Goal: Task Accomplishment & Management: Use online tool/utility

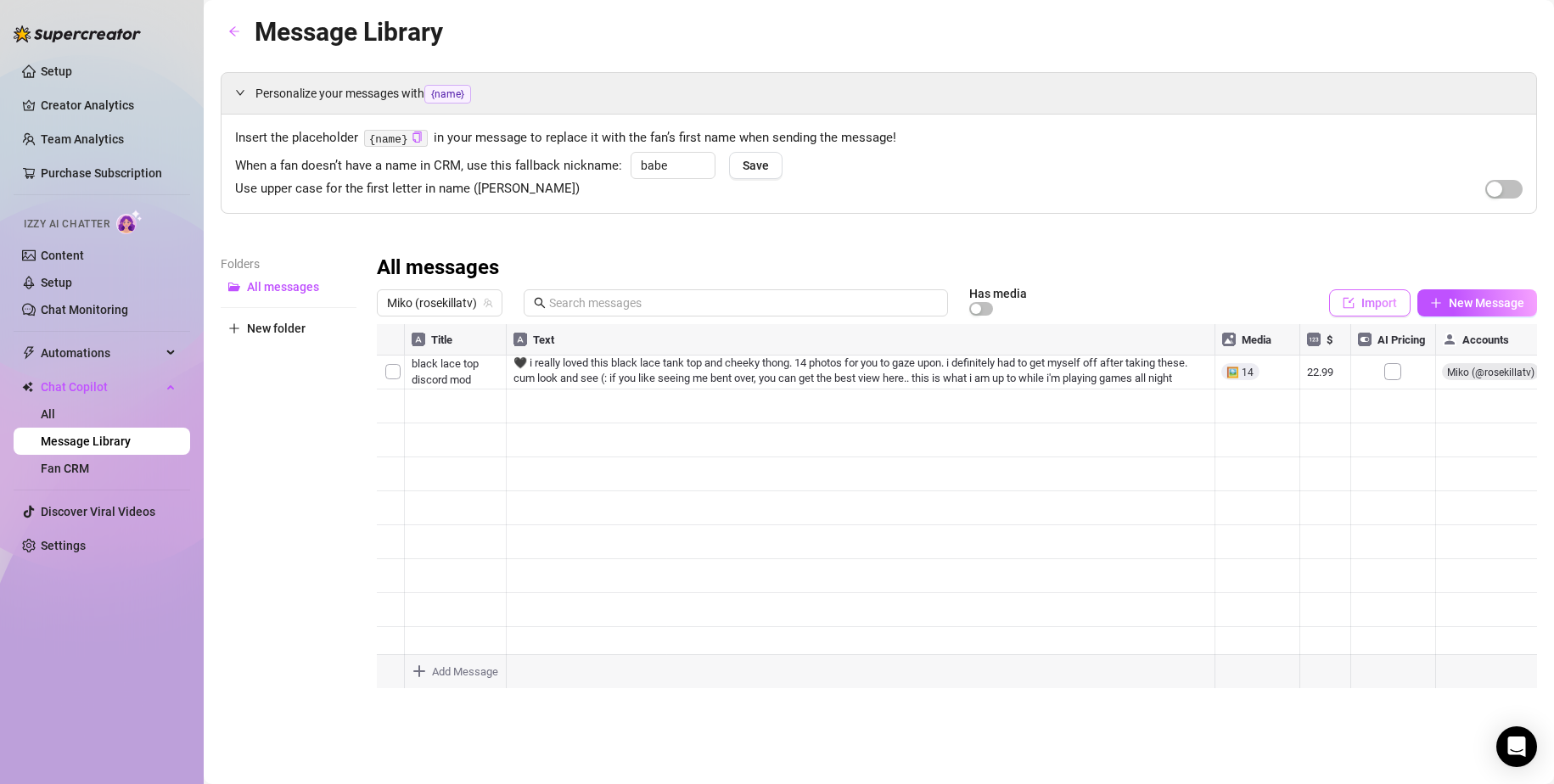
click at [1374, 308] on span "Import" at bounding box center [1379, 303] width 36 height 14
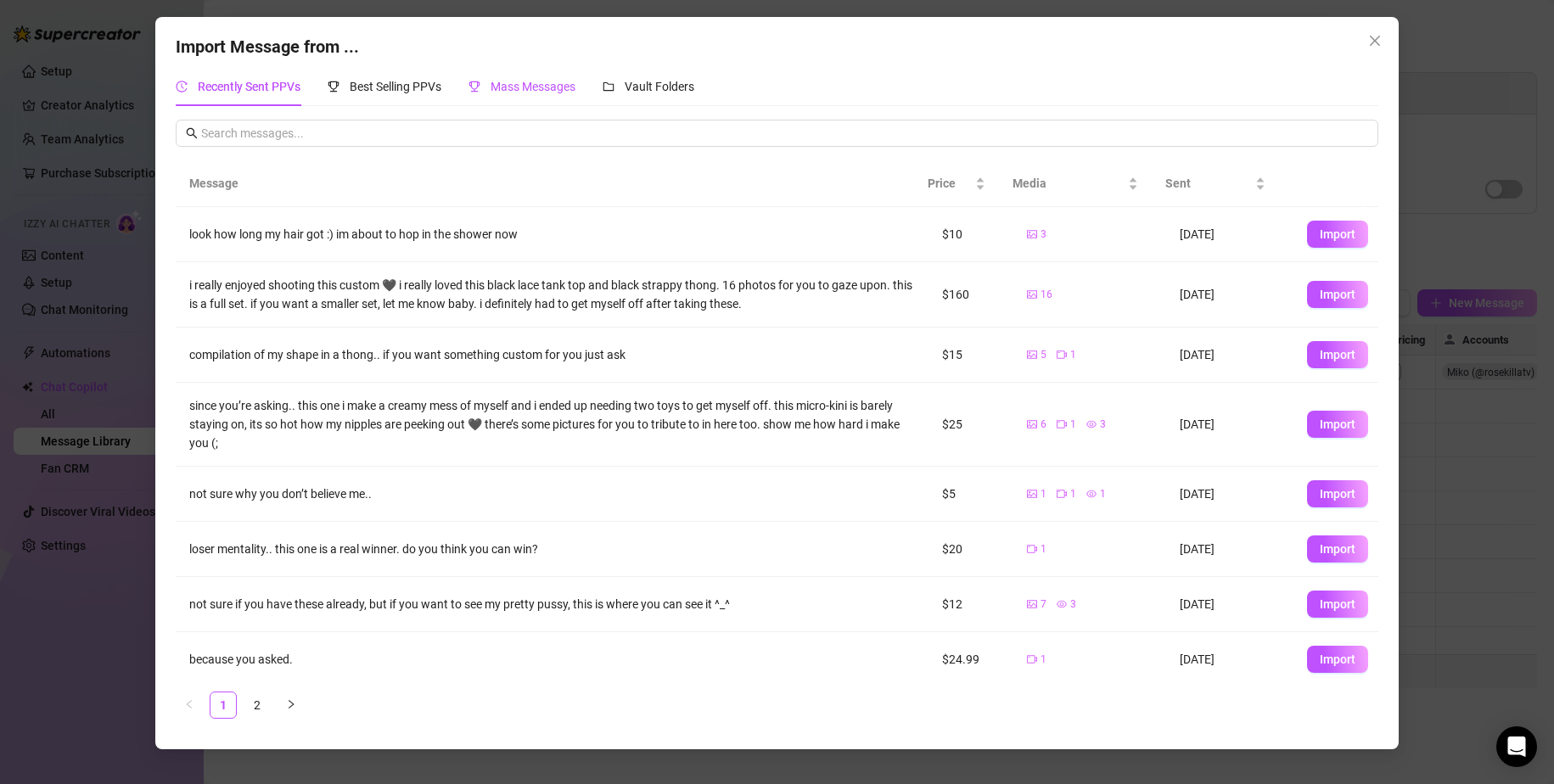
click at [552, 80] on span "Mass Messages" at bounding box center [533, 87] width 85 height 14
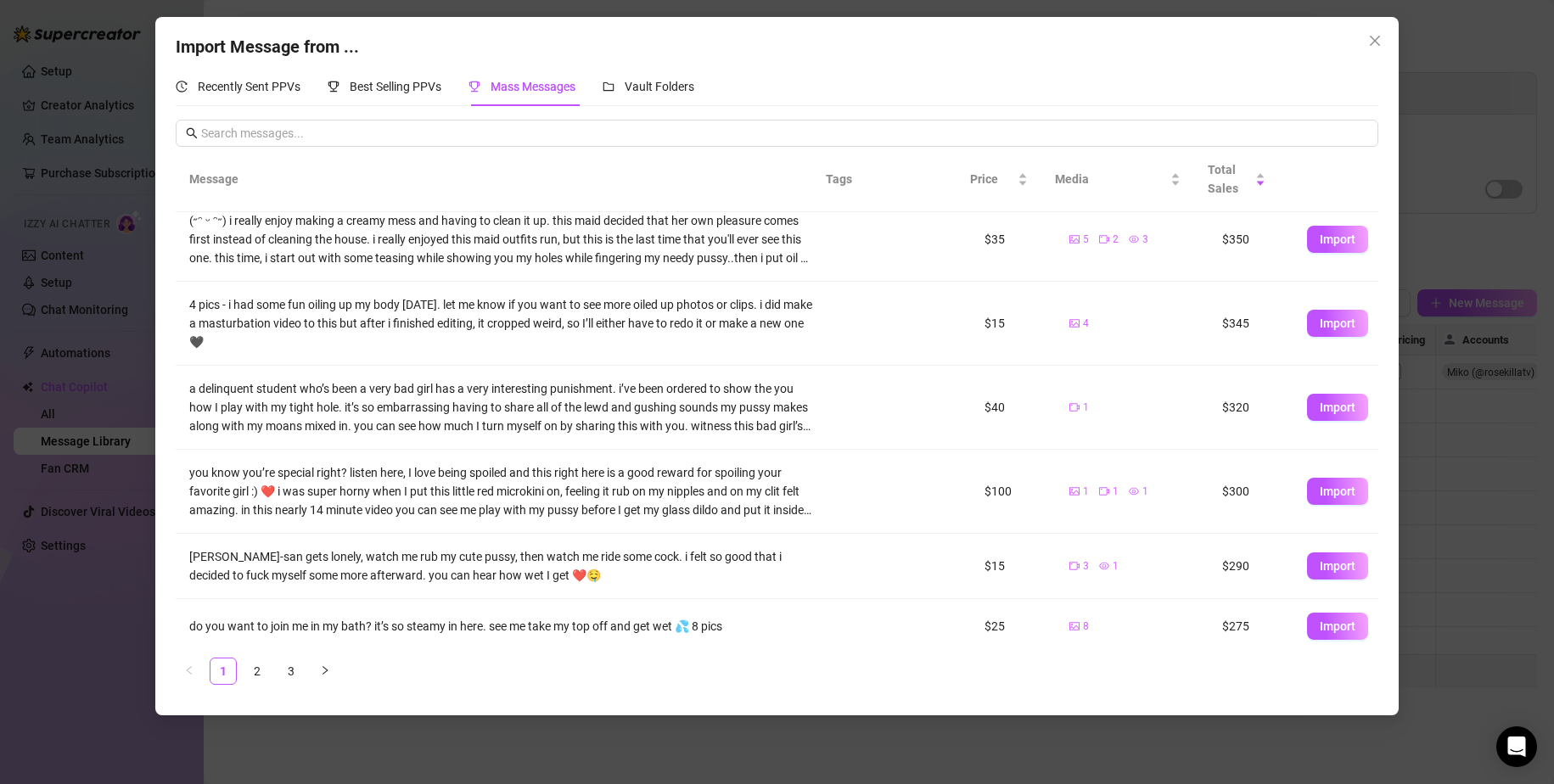
scroll to position [303, 0]
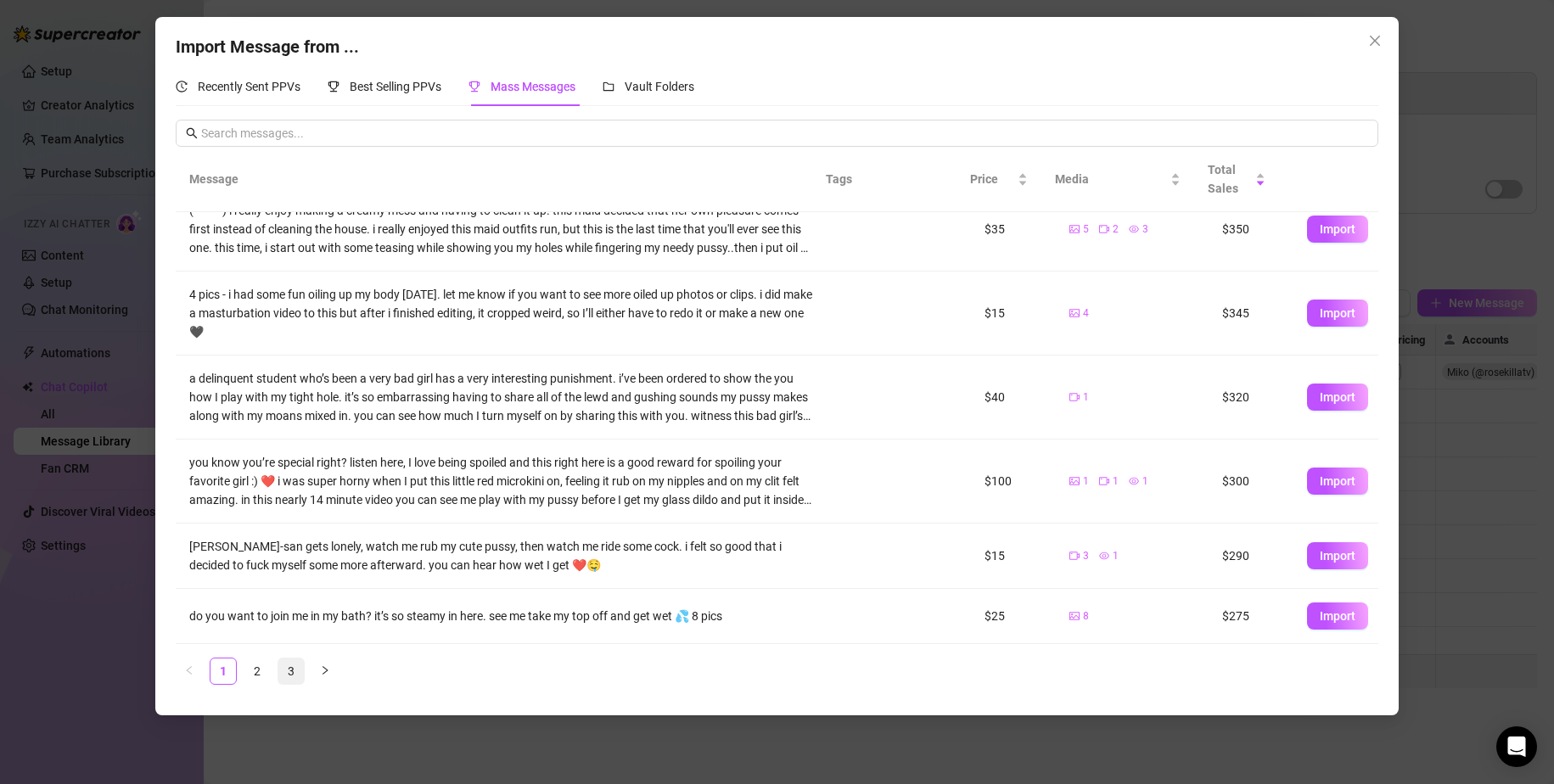
click at [294, 671] on link "3" at bounding box center [291, 671] width 26 height 26
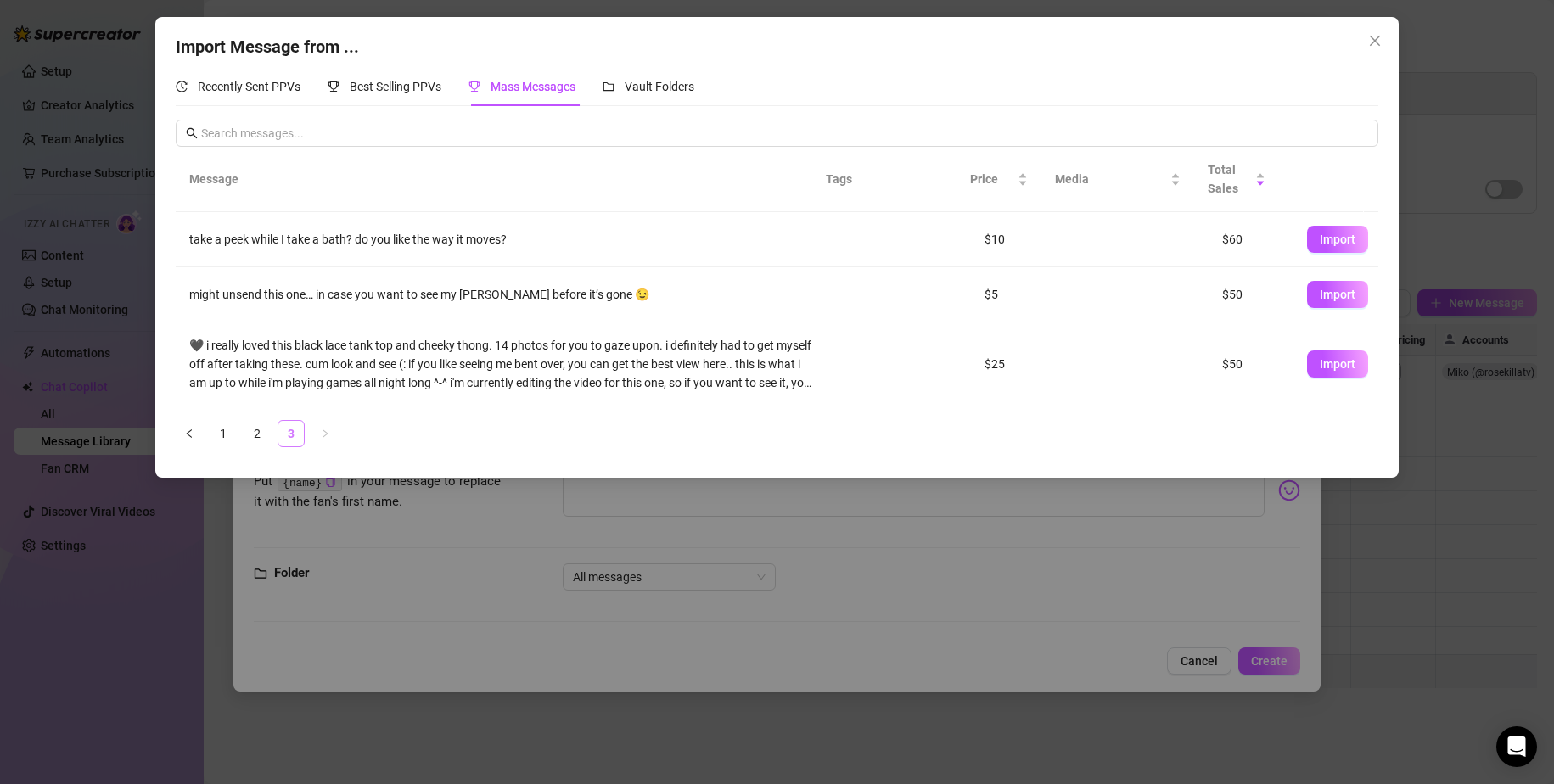
scroll to position [0, 0]
click at [394, 80] on span "Best Selling PPVs" at bounding box center [395, 87] width 92 height 14
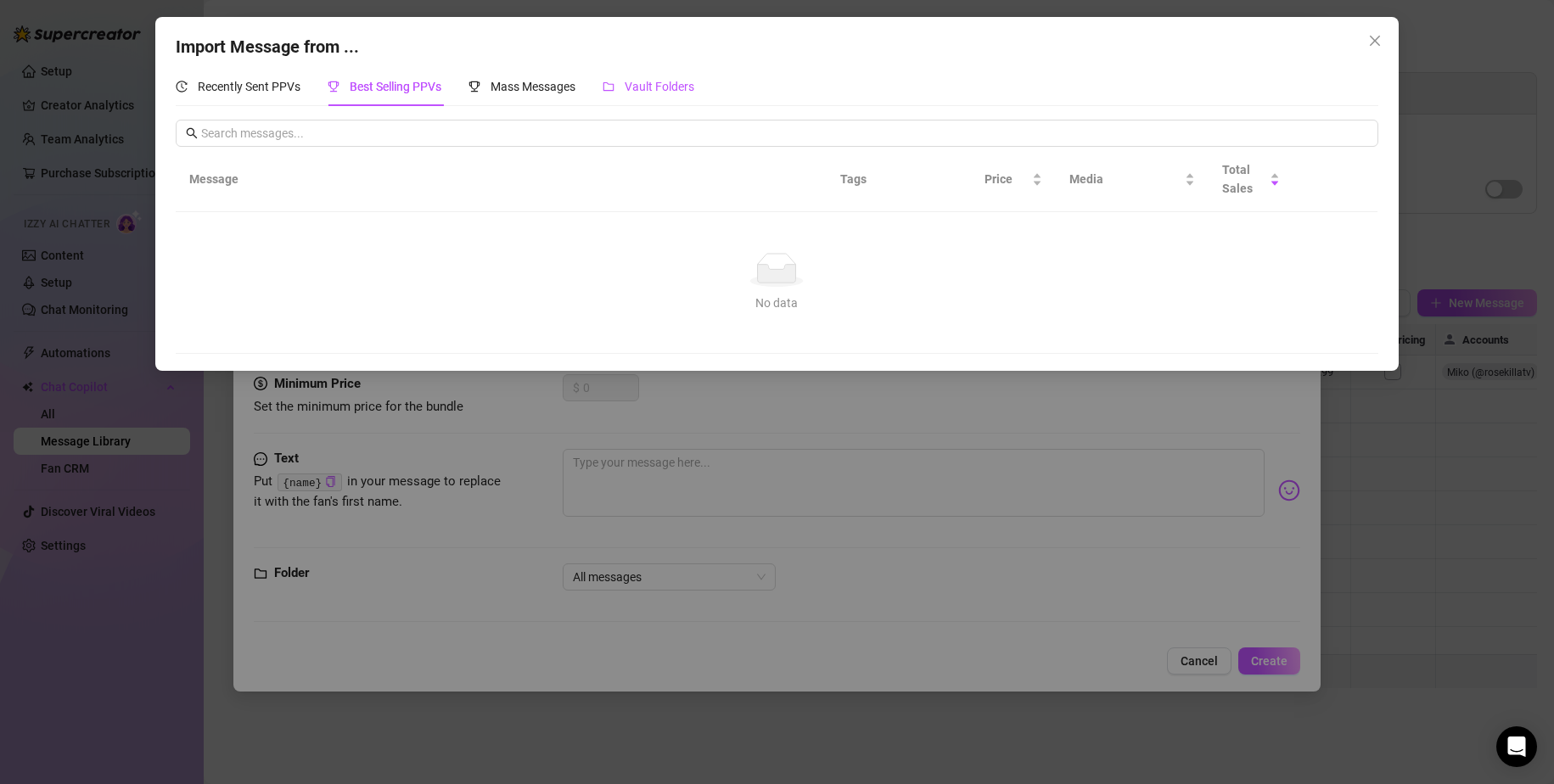
click at [647, 81] on span "Vault Folders" at bounding box center [659, 87] width 70 height 14
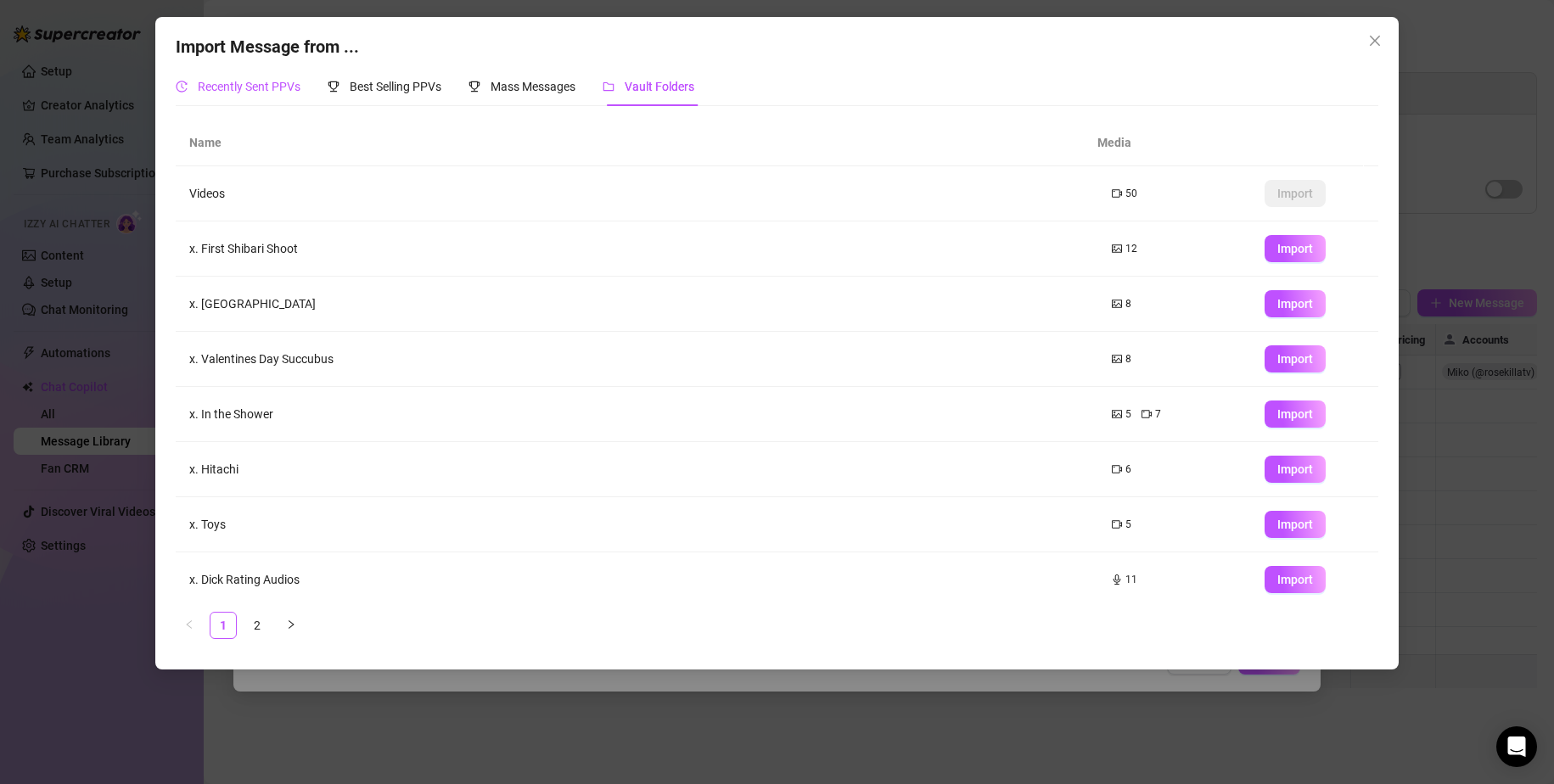
click at [260, 84] on span "Recently Sent PPVs" at bounding box center [249, 87] width 103 height 14
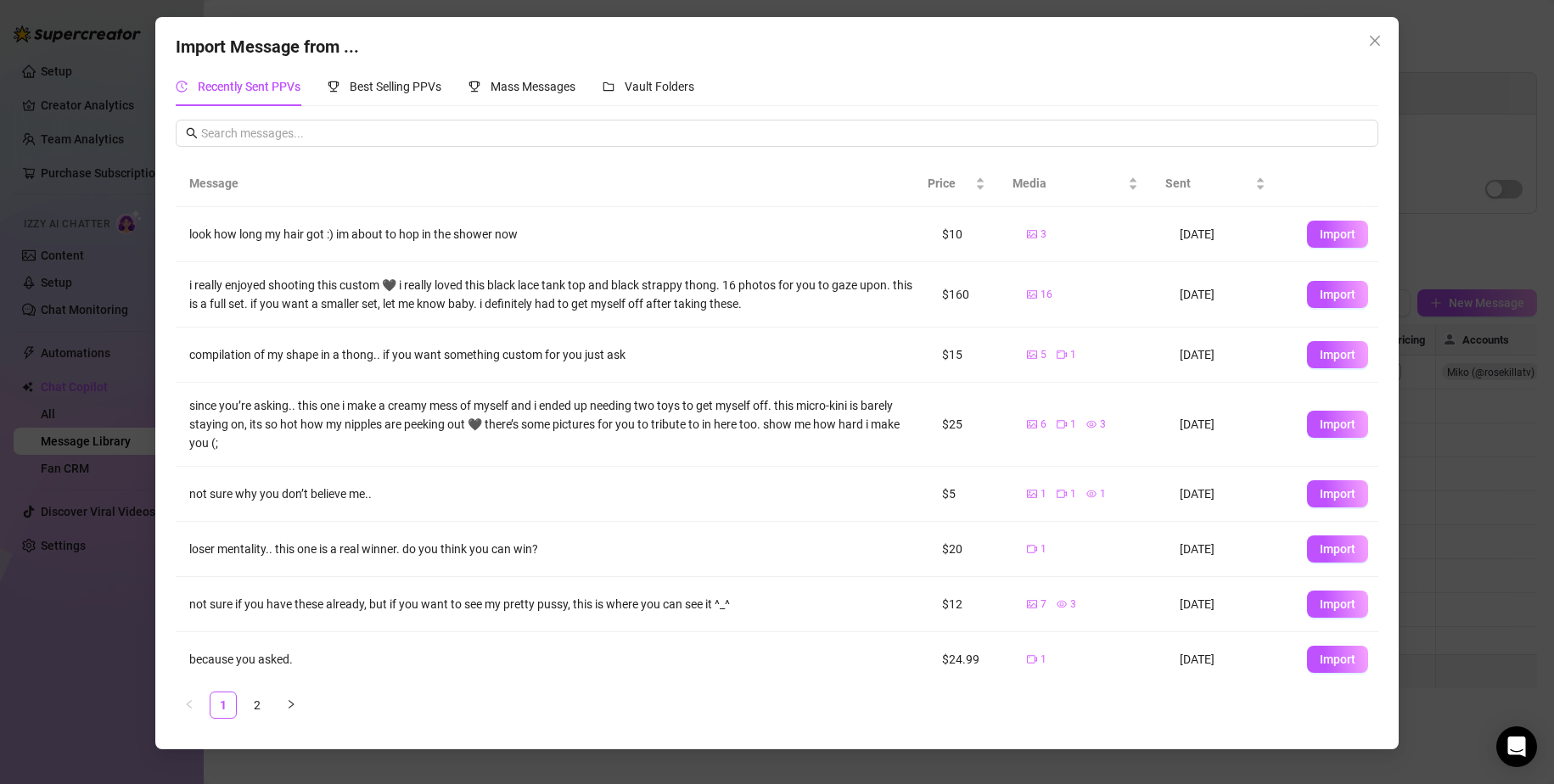
click at [1430, 142] on div "Import Message from ... Recently Sent PPVs Best Selling PPVs Mass Messages Vaul…" at bounding box center [777, 392] width 1554 height 784
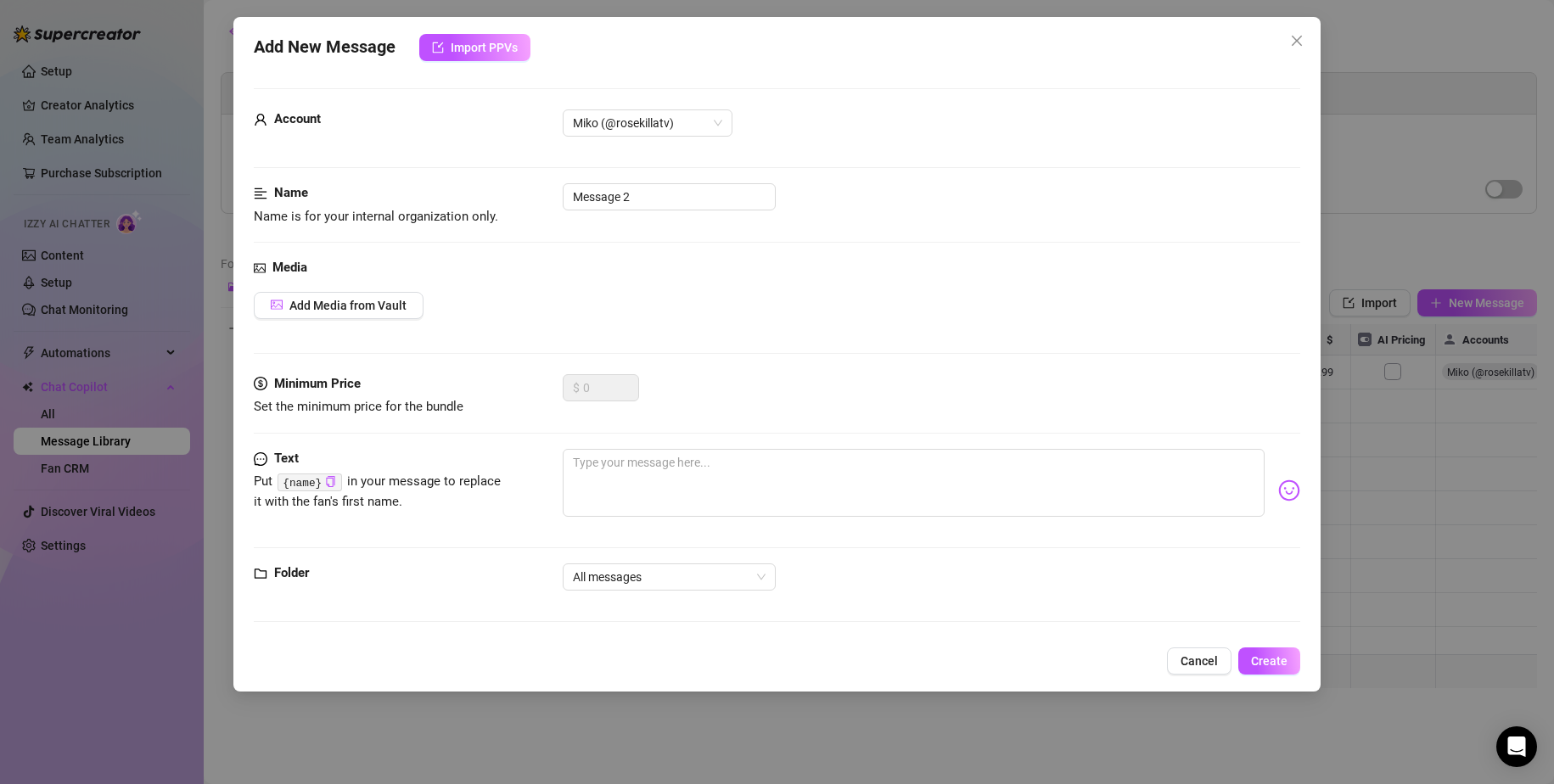
click at [1430, 142] on div "Add New Message Import PPVs Account Miko (@rosekillatv) Name Name is for your i…" at bounding box center [777, 392] width 1554 height 784
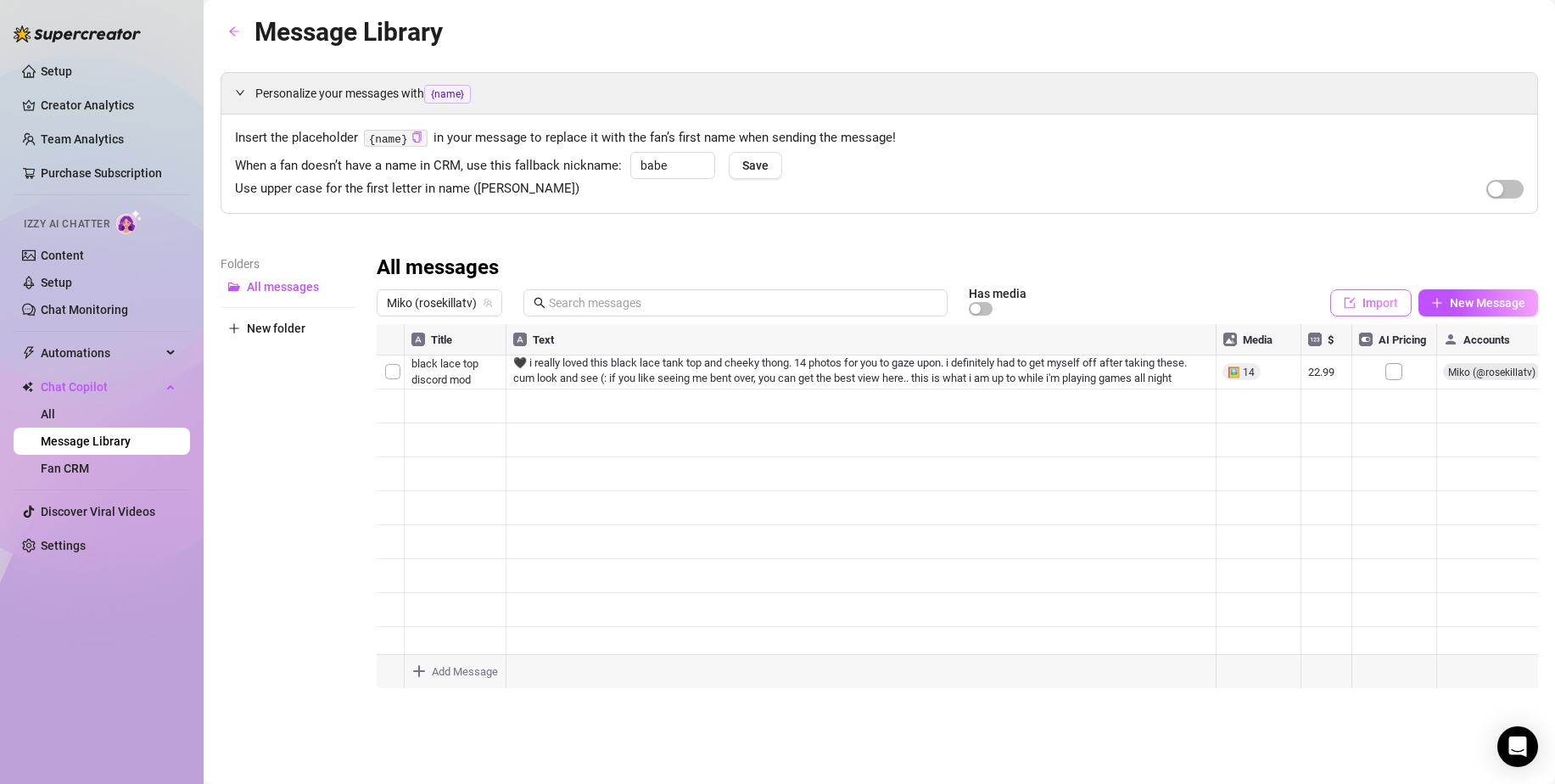
click at [1383, 304] on span "Import" at bounding box center [1381, 303] width 36 height 14
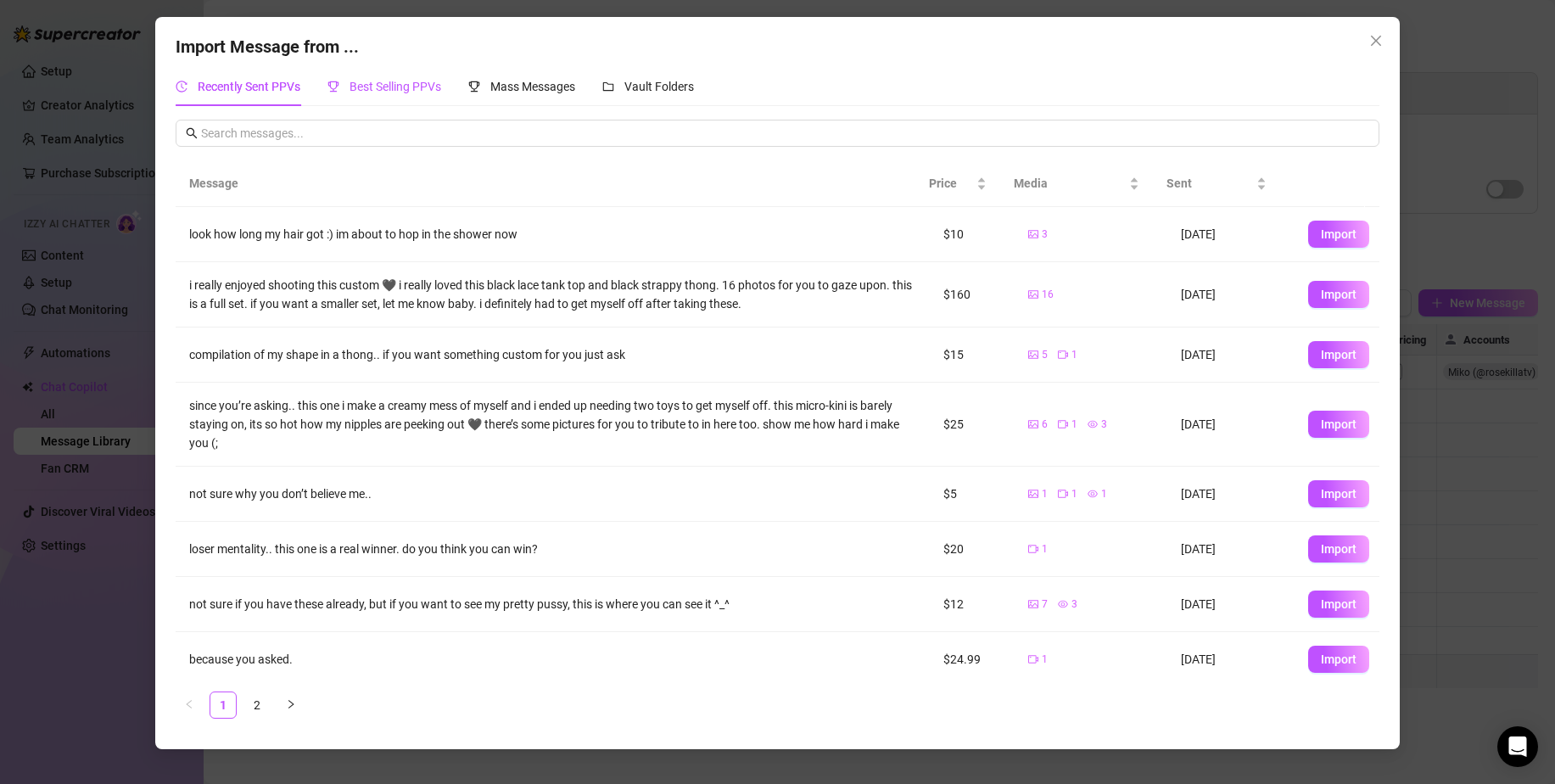
click at [407, 92] on span "Best Selling PPVs" at bounding box center [395, 87] width 92 height 14
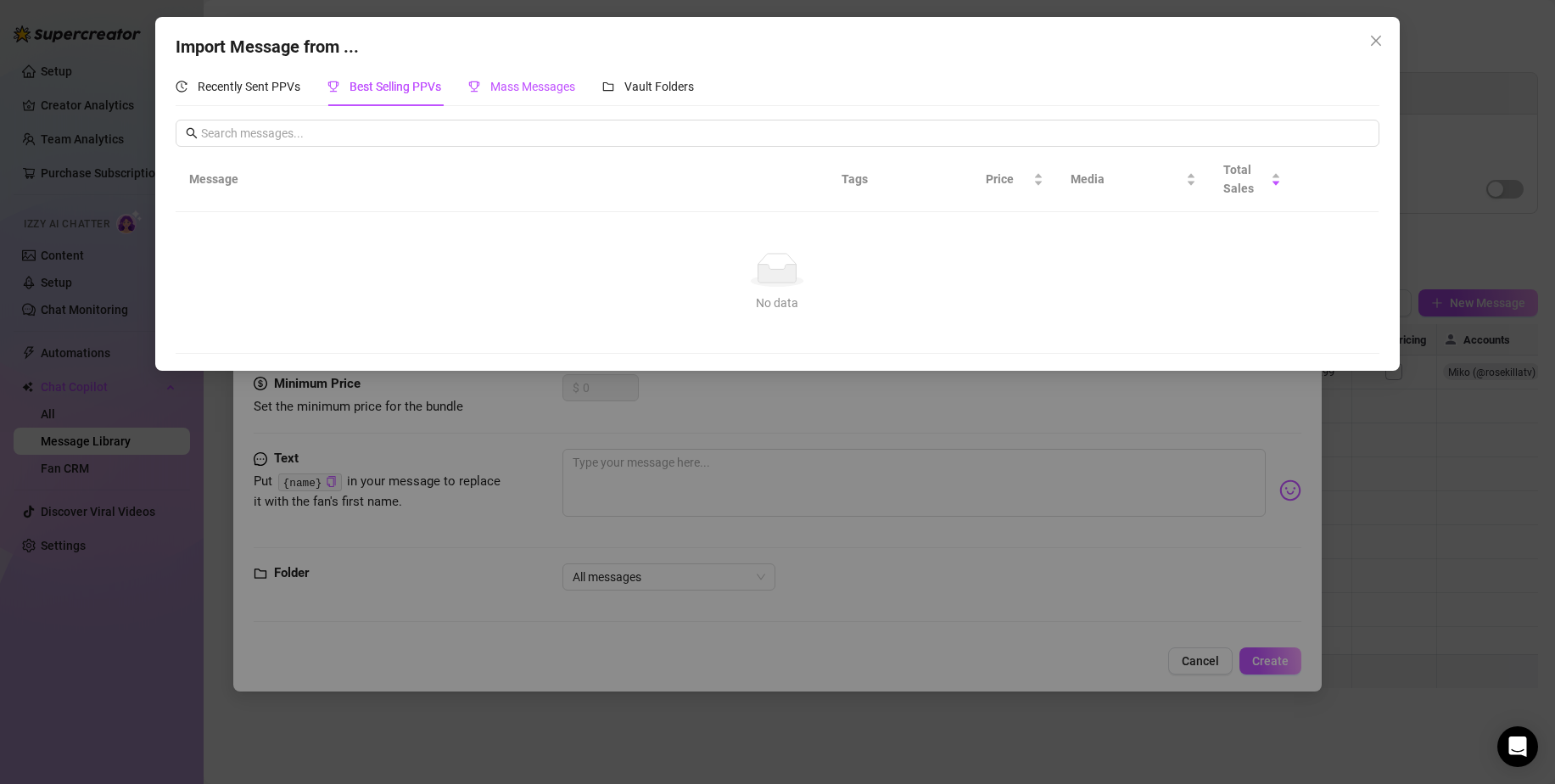
click at [540, 95] on div "Mass Messages" at bounding box center [522, 87] width 107 height 19
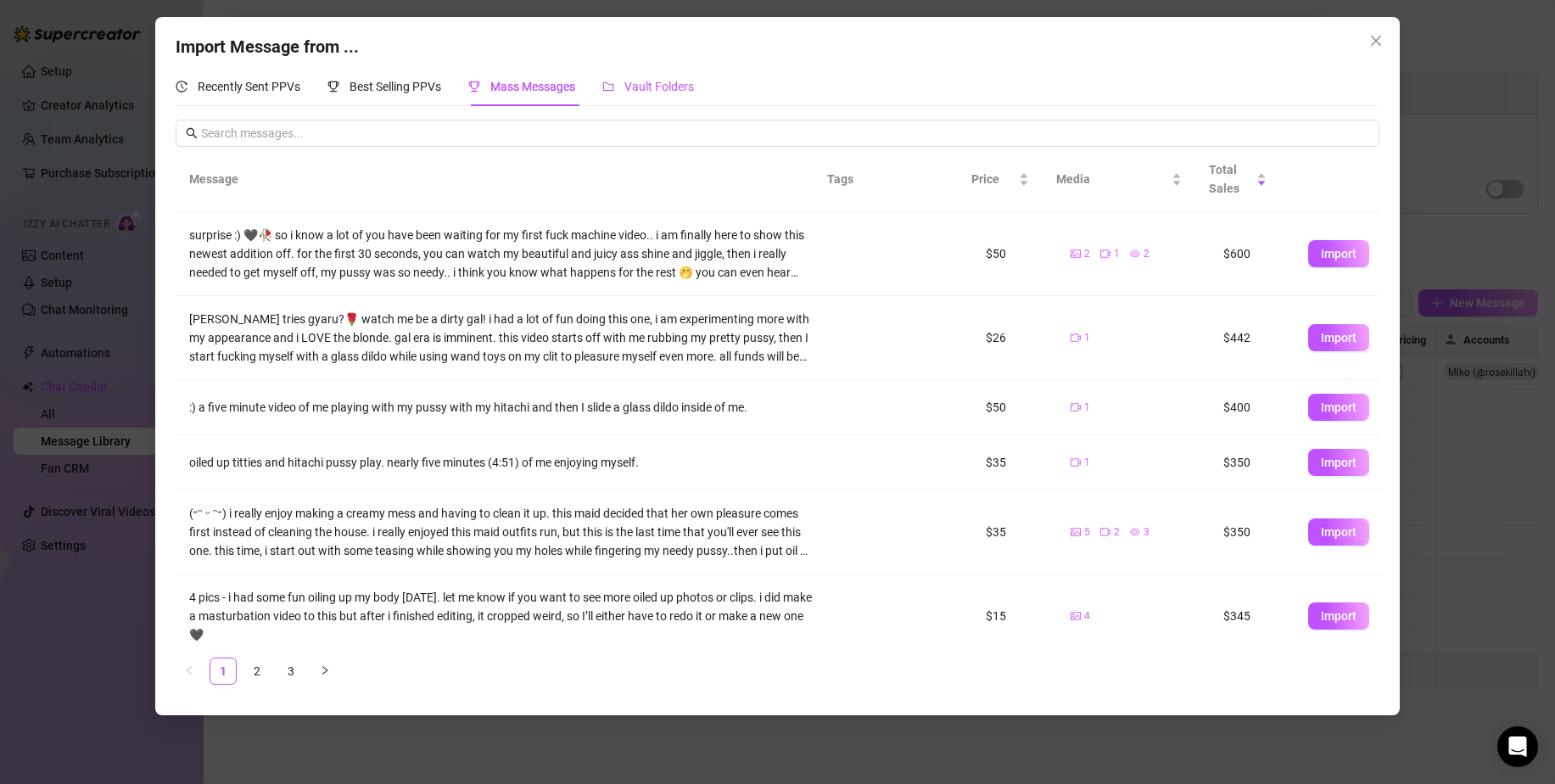
click at [625, 93] on div "Vault Folders" at bounding box center [648, 87] width 92 height 19
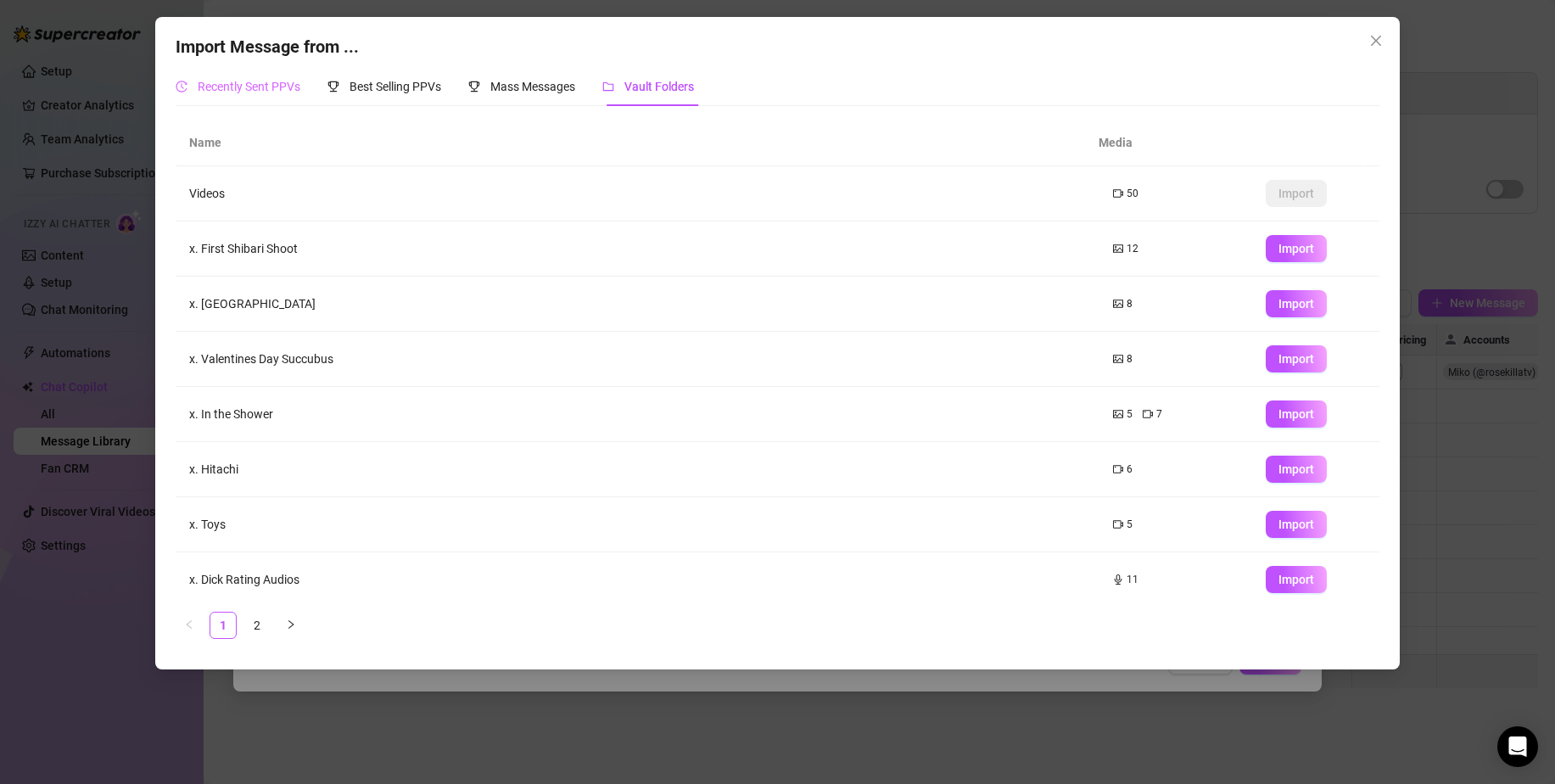
click at [270, 97] on div "Recently Sent PPVs" at bounding box center [238, 86] width 124 height 39
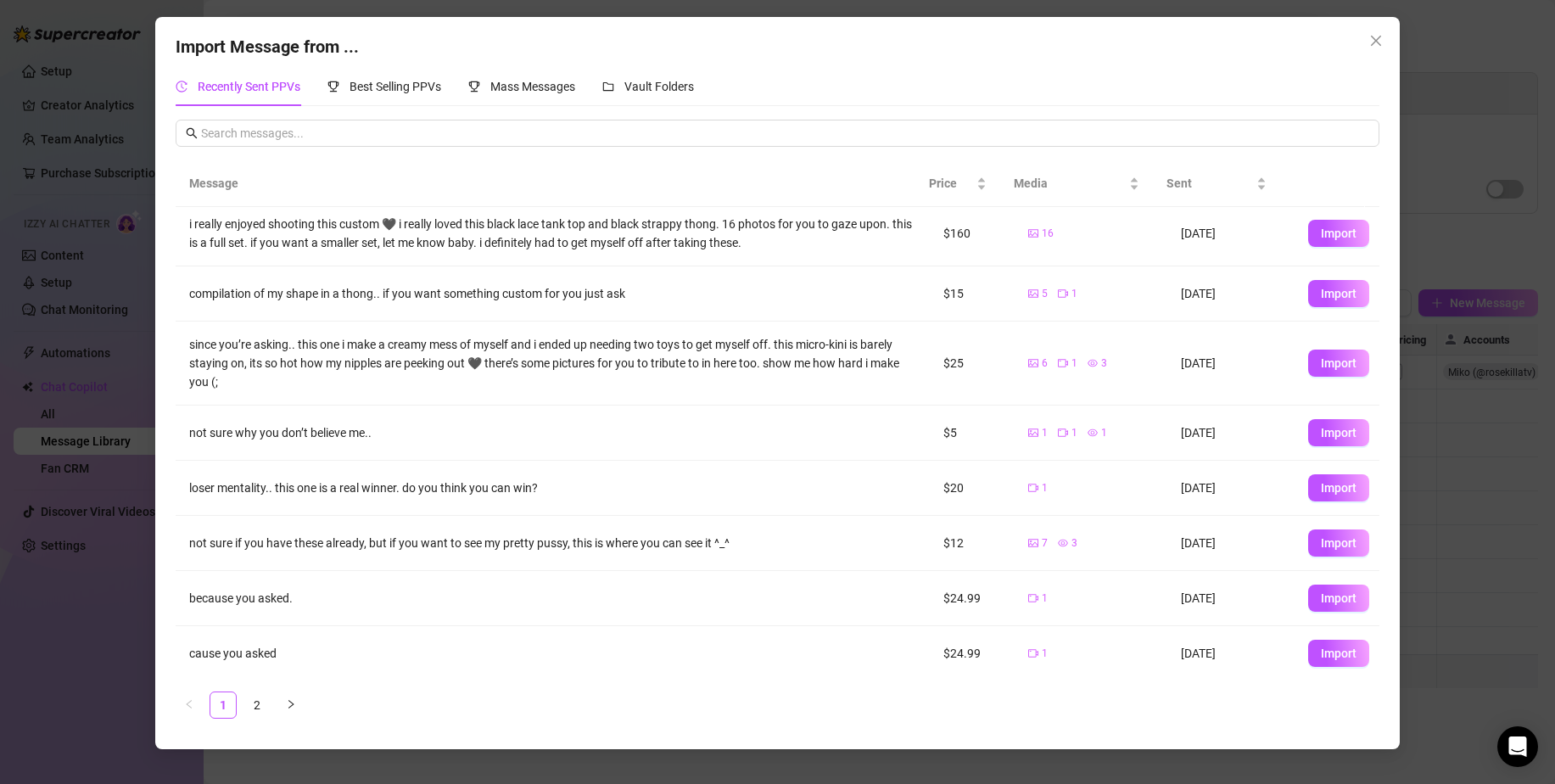
scroll to position [119, 0]
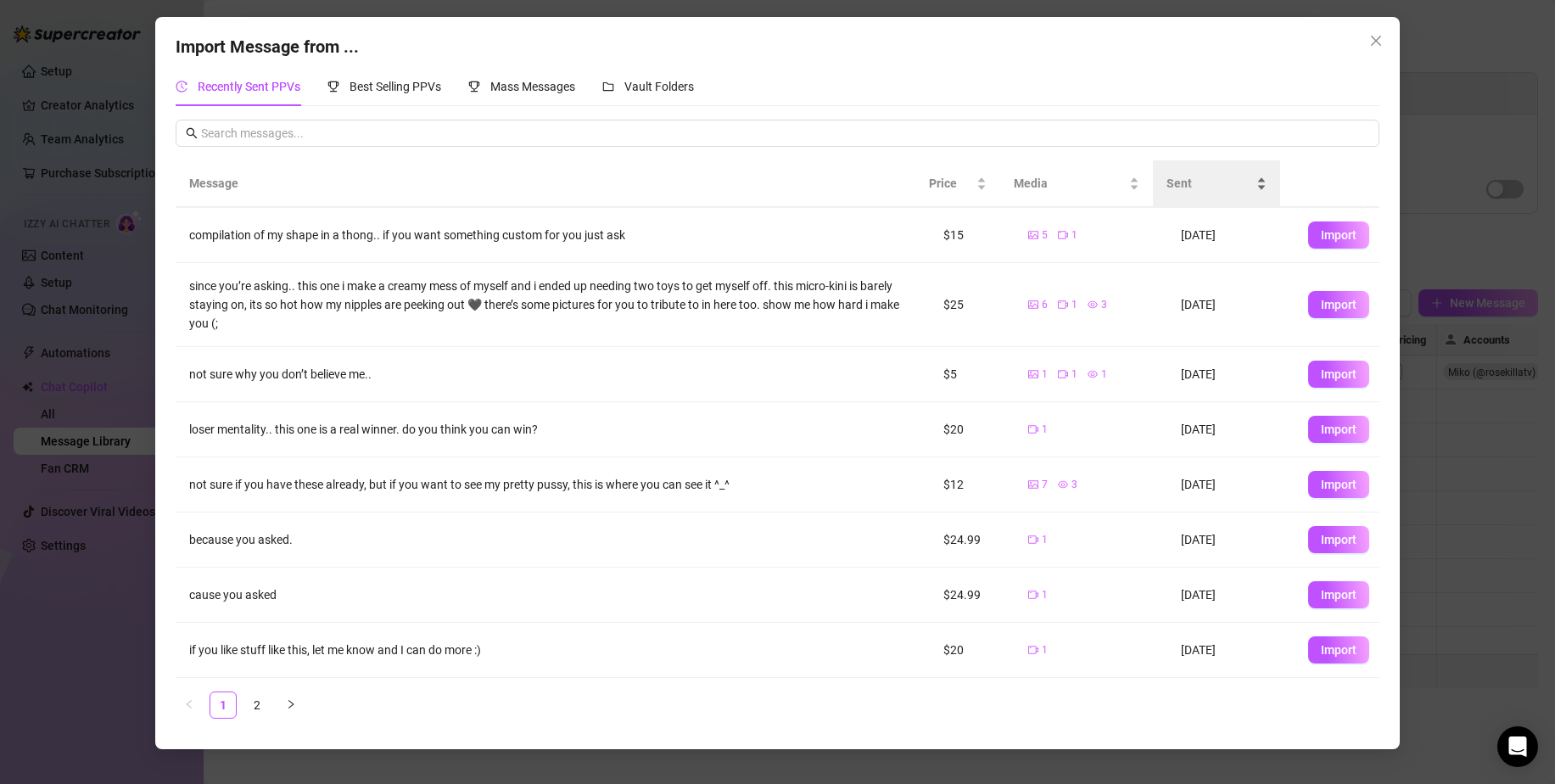
click at [1175, 179] on span "Sent" at bounding box center [1210, 184] width 87 height 19
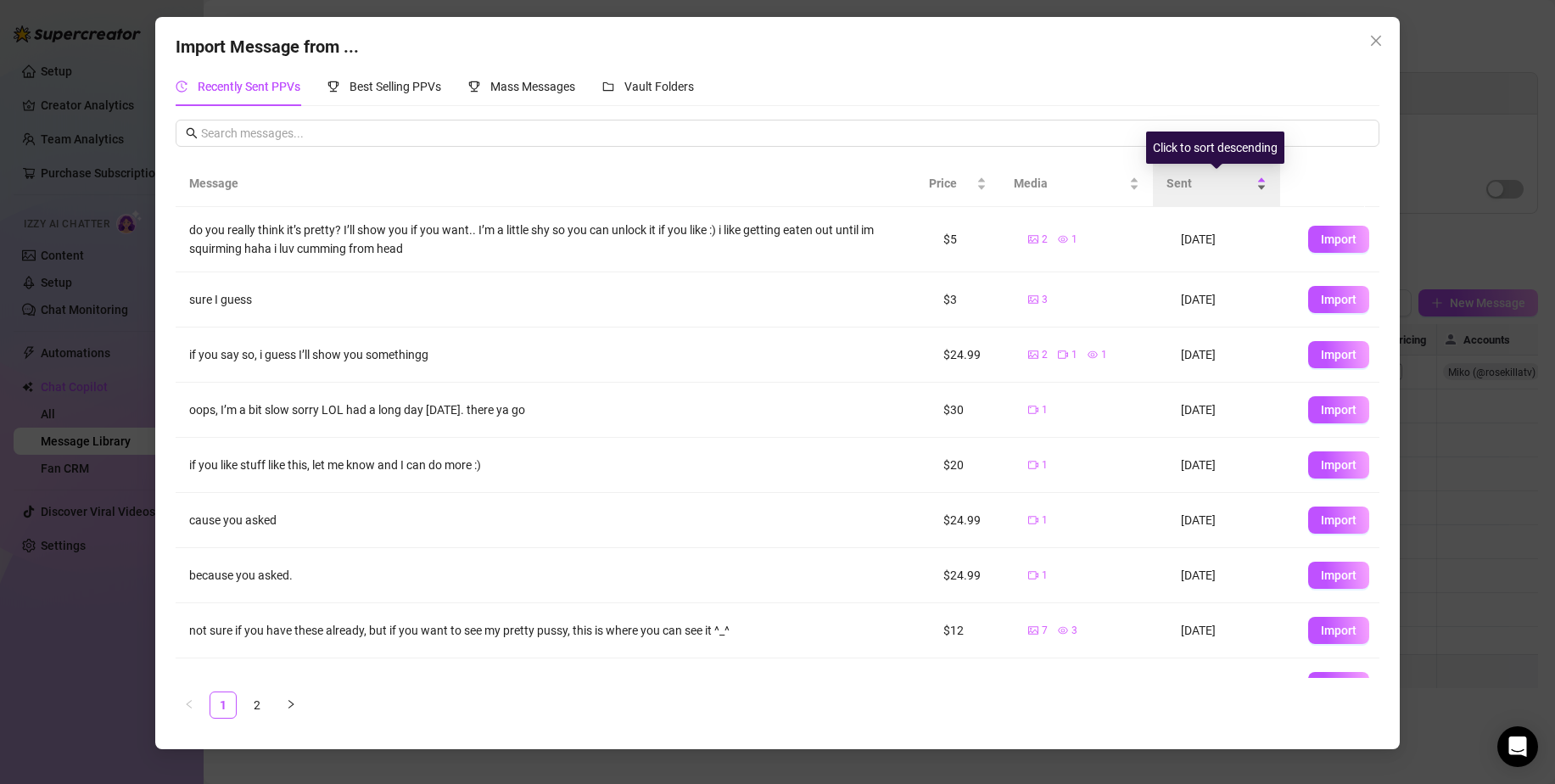
scroll to position [0, 0]
click at [1175, 179] on span "Sent" at bounding box center [1210, 184] width 87 height 19
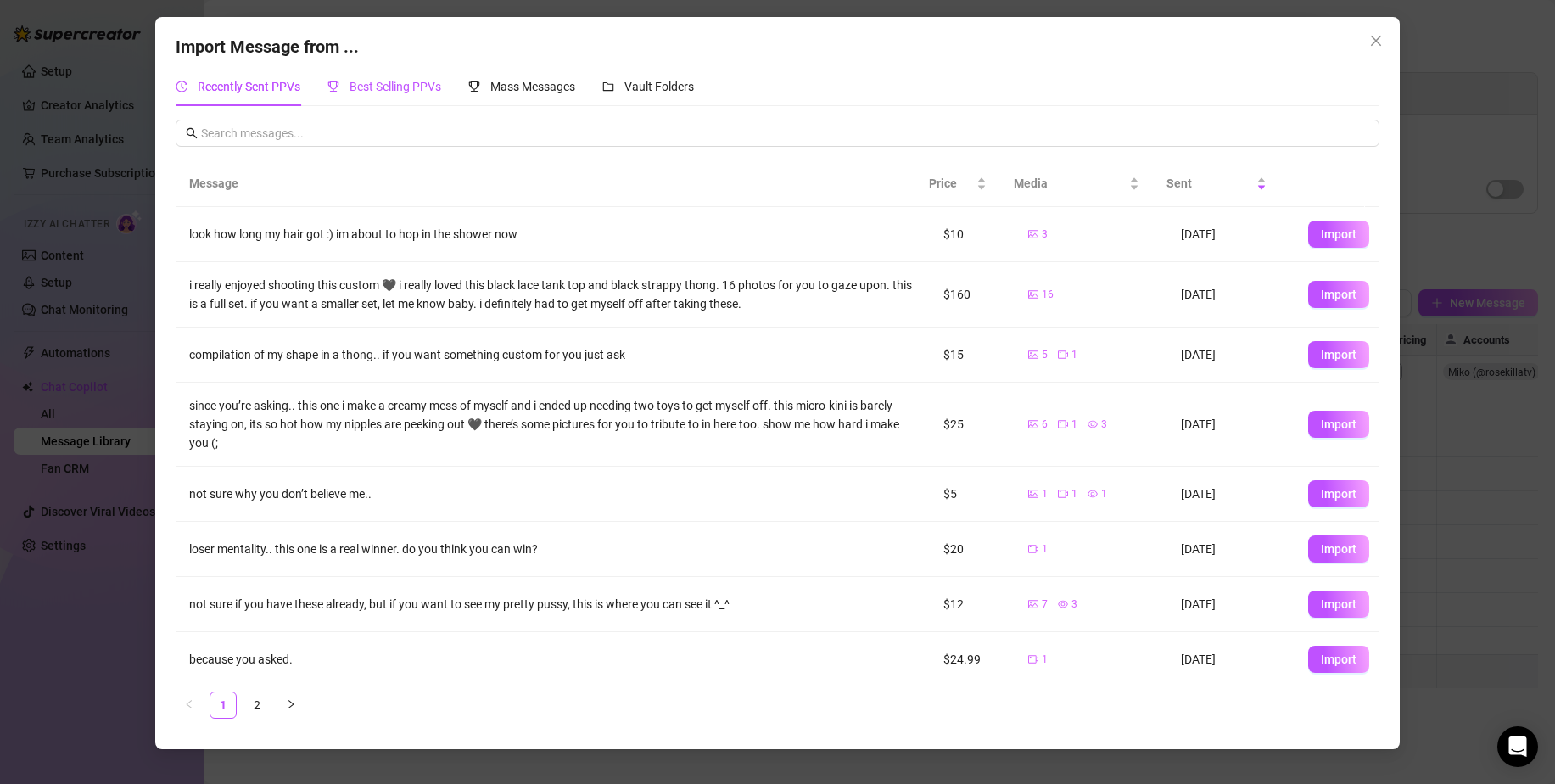
click at [421, 88] on span "Best Selling PPVs" at bounding box center [395, 87] width 92 height 14
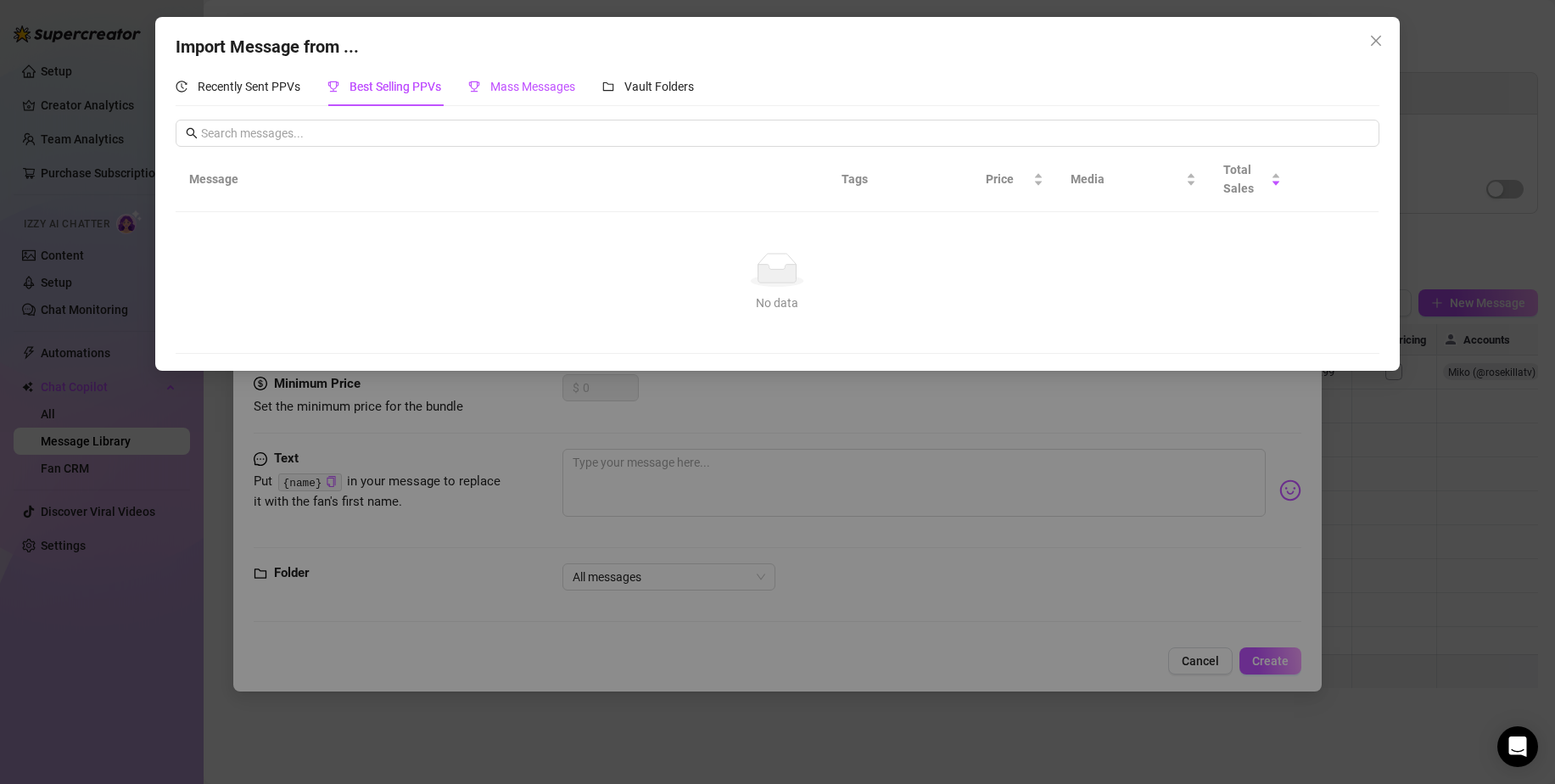
click at [534, 87] on span "Mass Messages" at bounding box center [533, 87] width 85 height 14
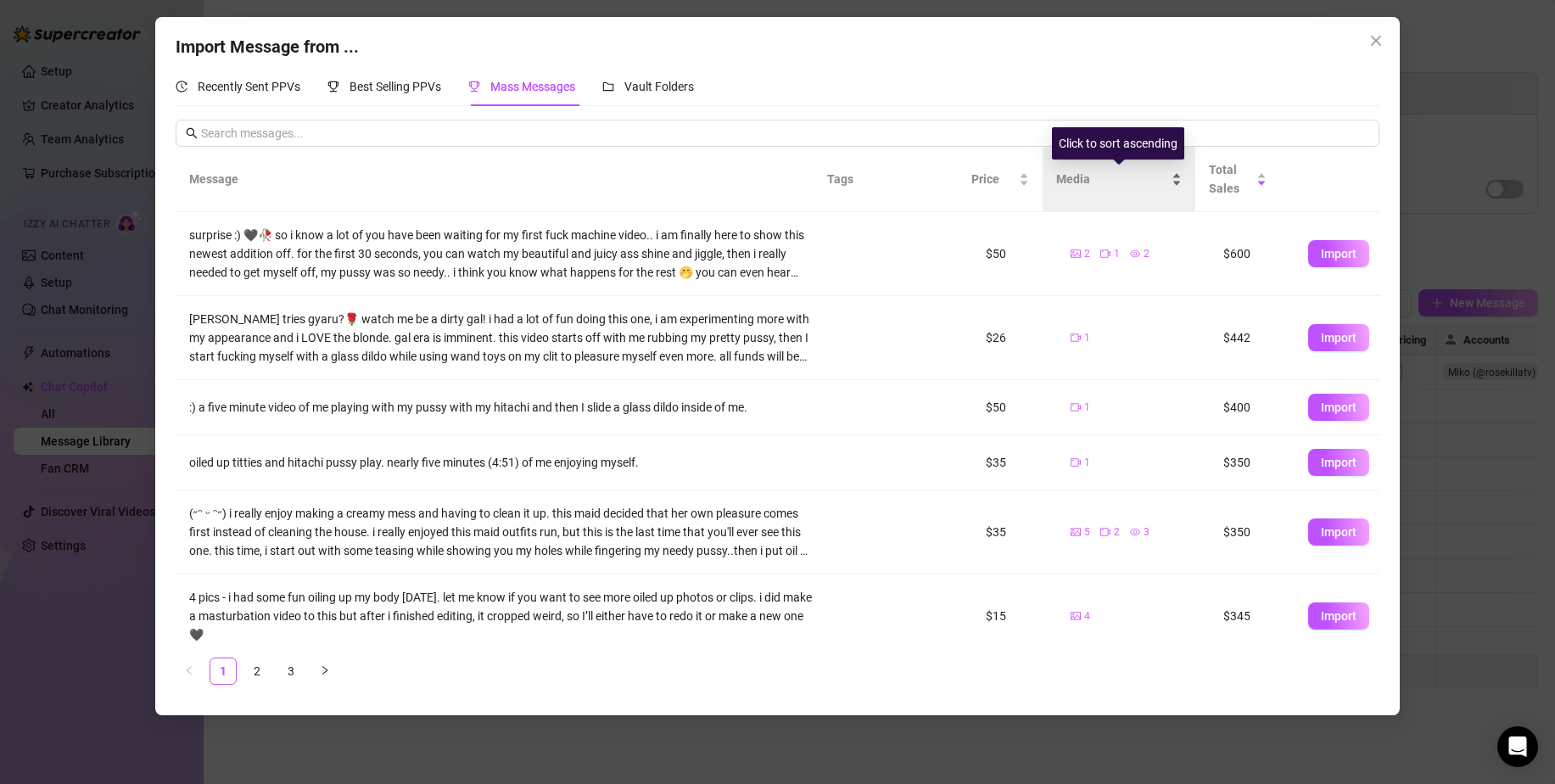
click at [1153, 184] on span "Media" at bounding box center [1112, 179] width 112 height 19
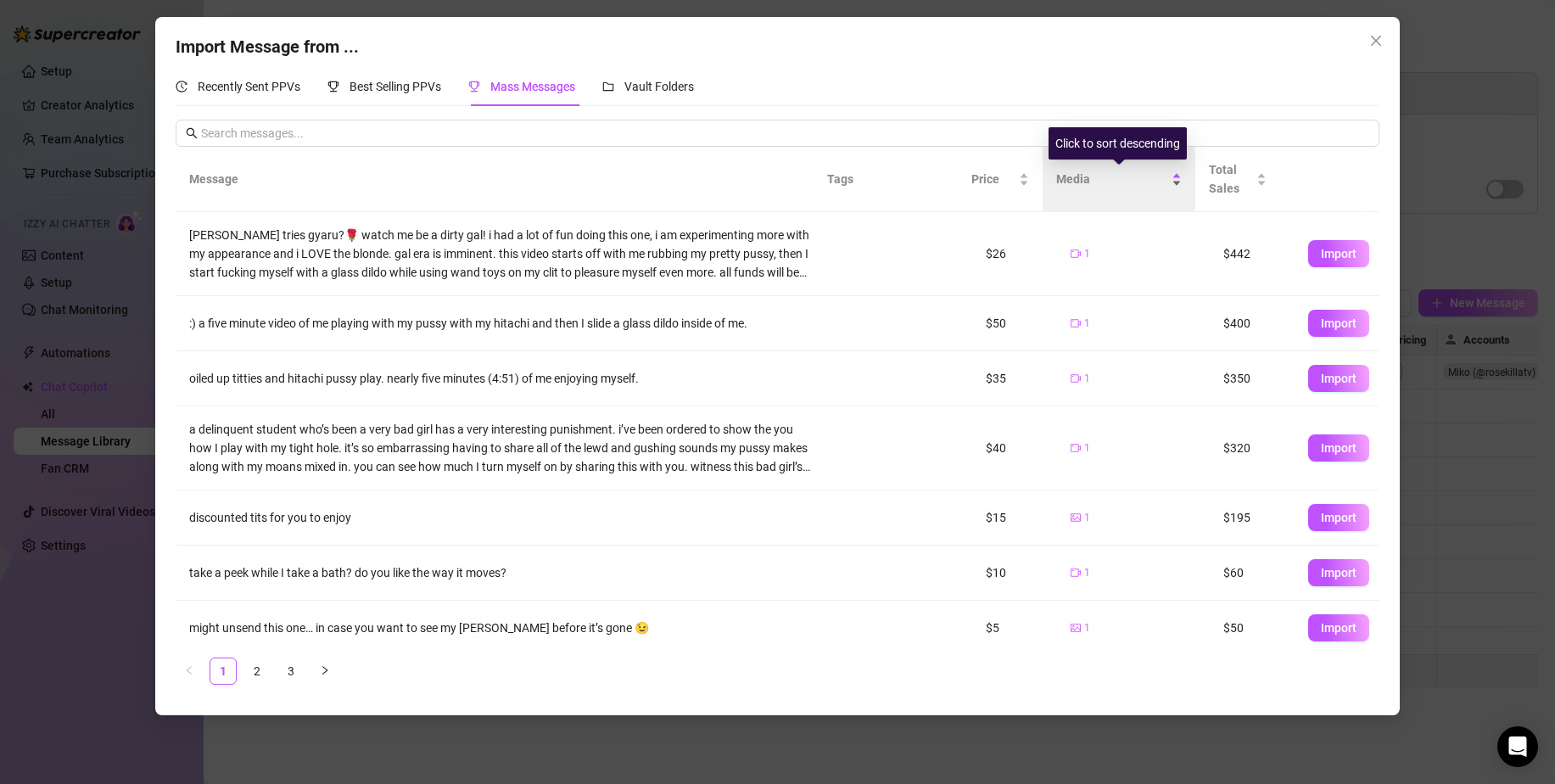
click at [1153, 184] on span "Media" at bounding box center [1112, 179] width 112 height 19
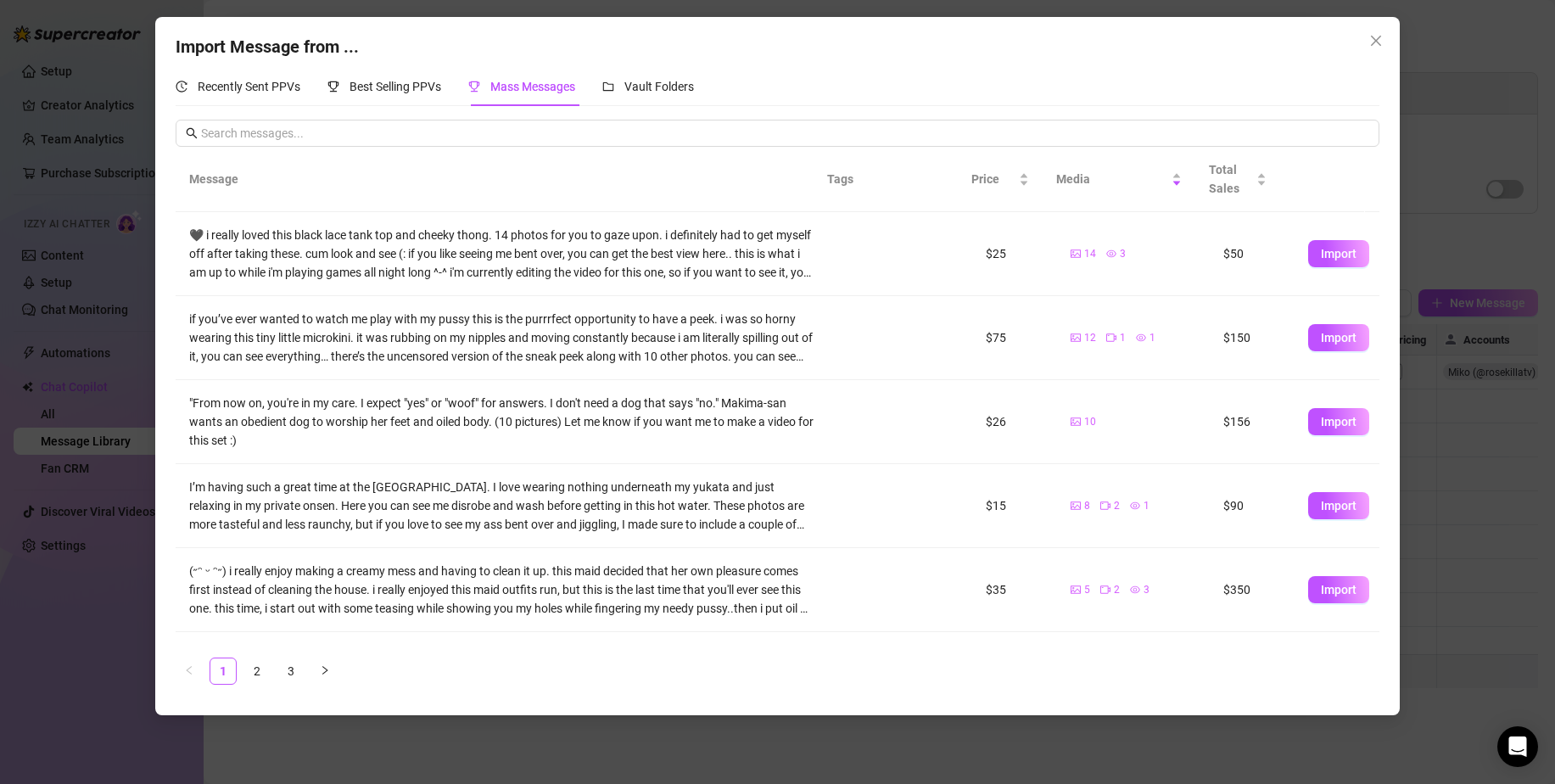
click at [1377, 26] on div "Import Message from ... Recently Sent PPVs Best Selling PPVs Mass Messages Vaul…" at bounding box center [778, 366] width 1244 height 698
click at [1370, 44] on icon "close" at bounding box center [1377, 41] width 14 height 14
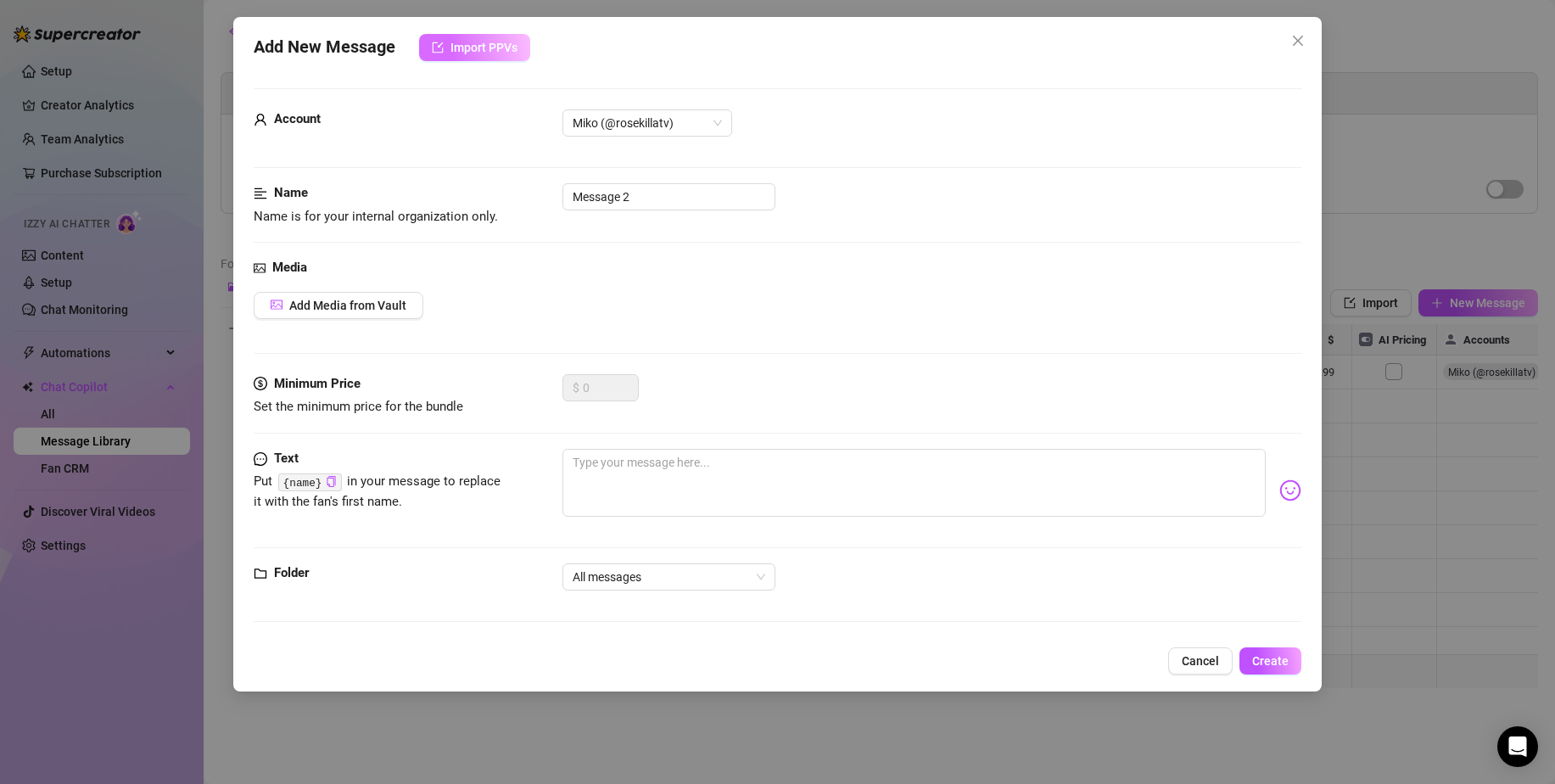
click at [471, 41] on span "Import PPVs" at bounding box center [484, 47] width 67 height 14
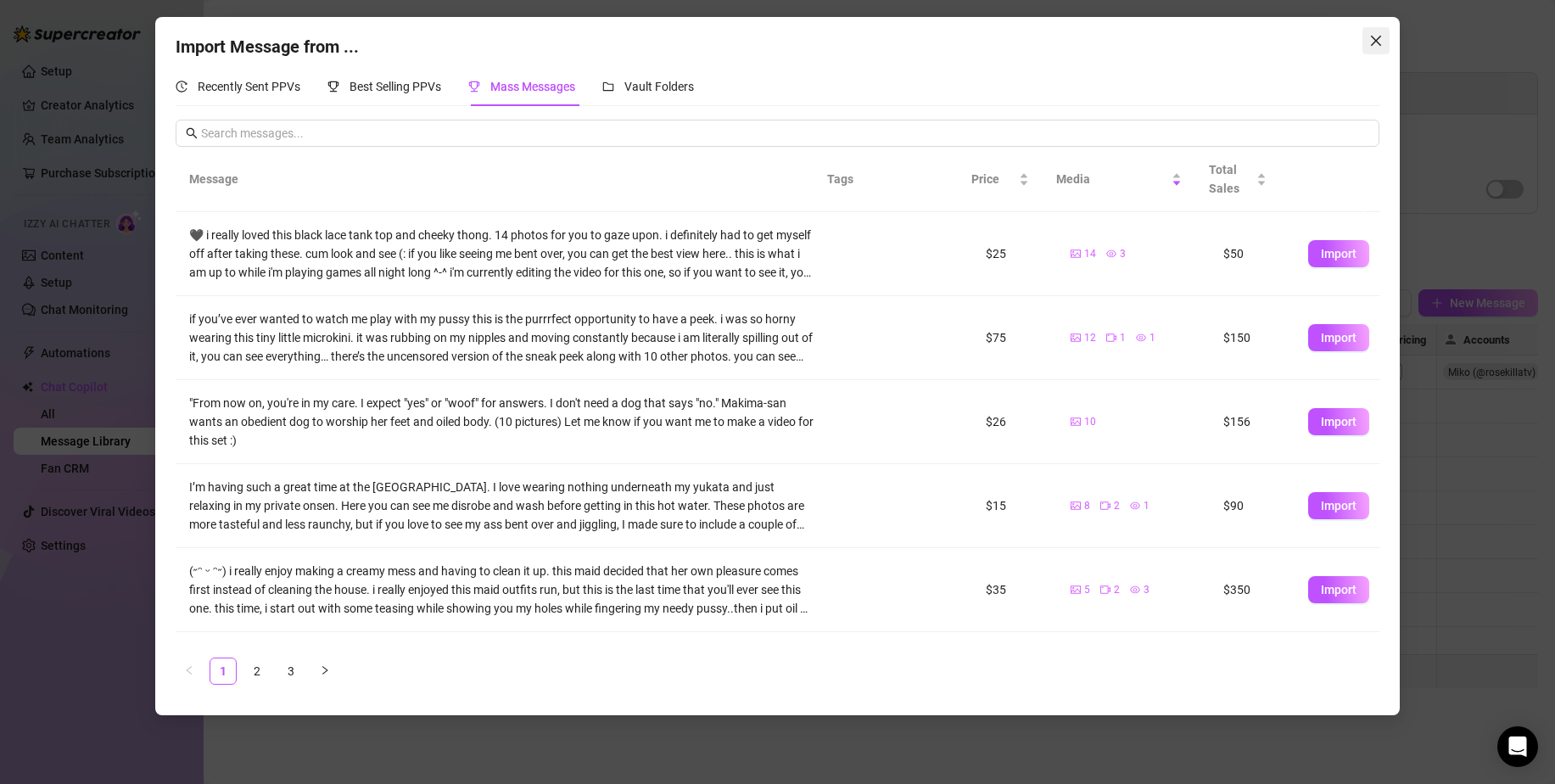
click at [1378, 41] on icon "close" at bounding box center [1377, 41] width 14 height 14
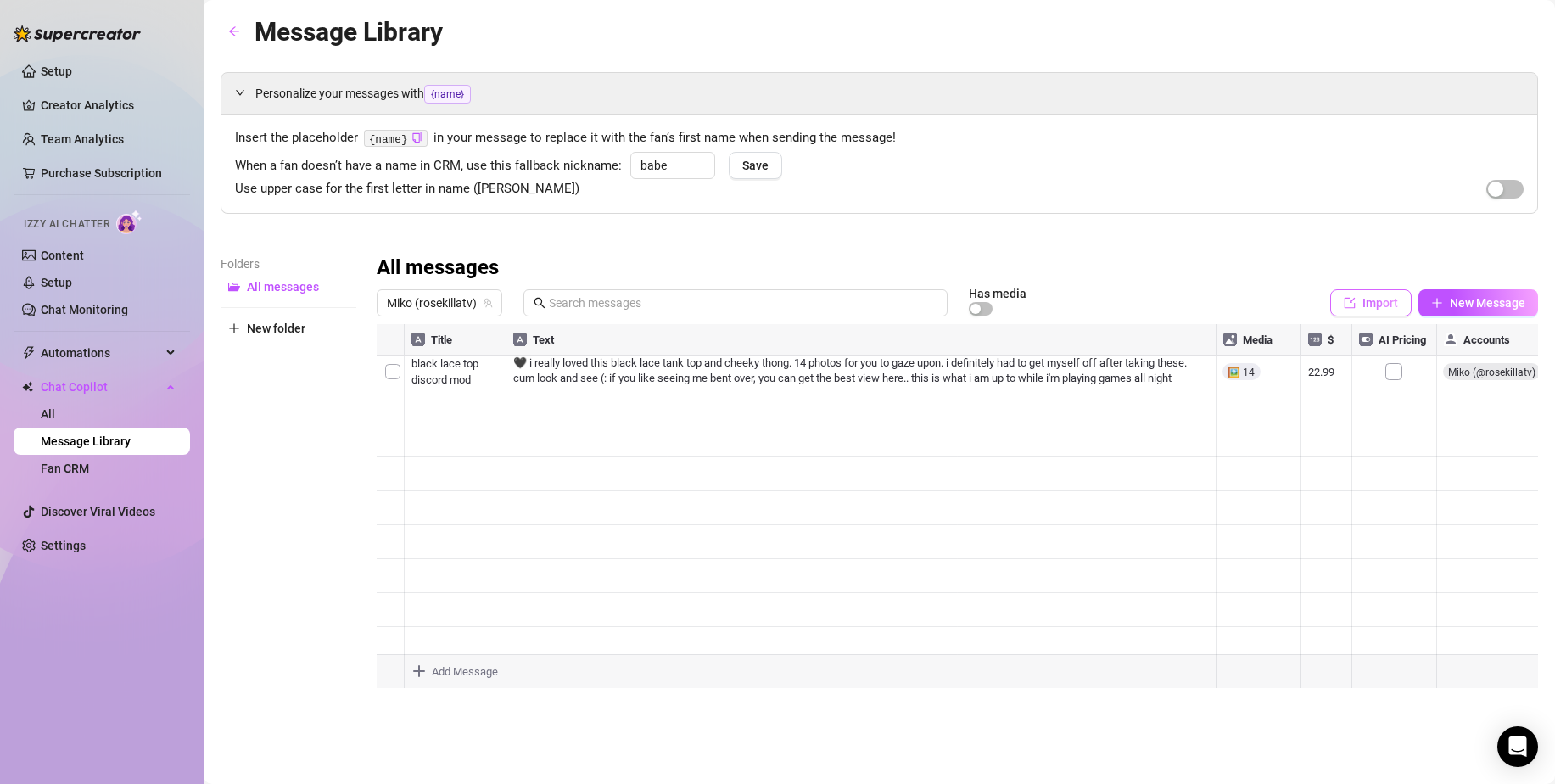
click at [1385, 310] on span "Import" at bounding box center [1381, 303] width 36 height 14
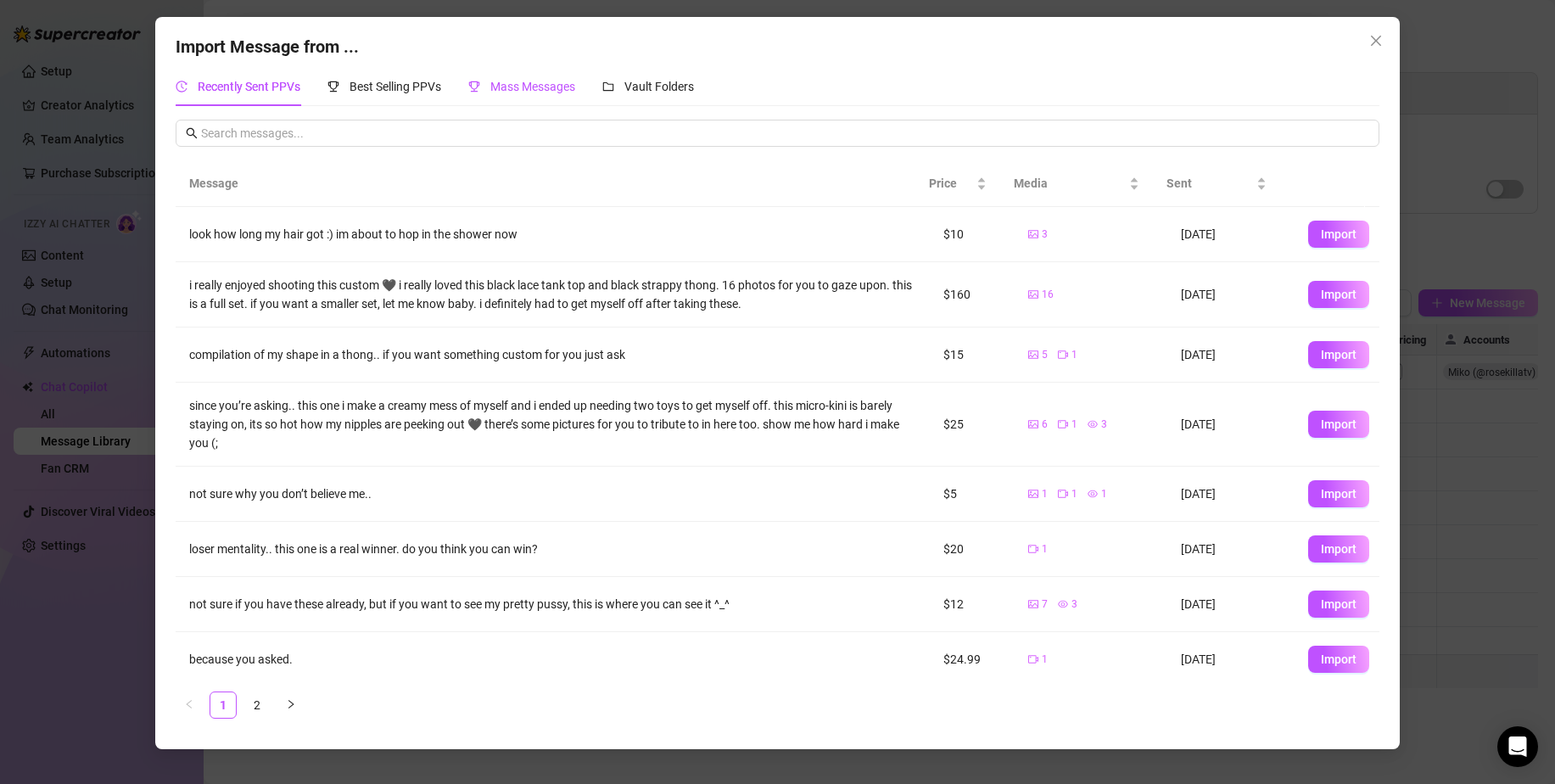
click at [571, 90] on span "Mass Messages" at bounding box center [533, 87] width 85 height 14
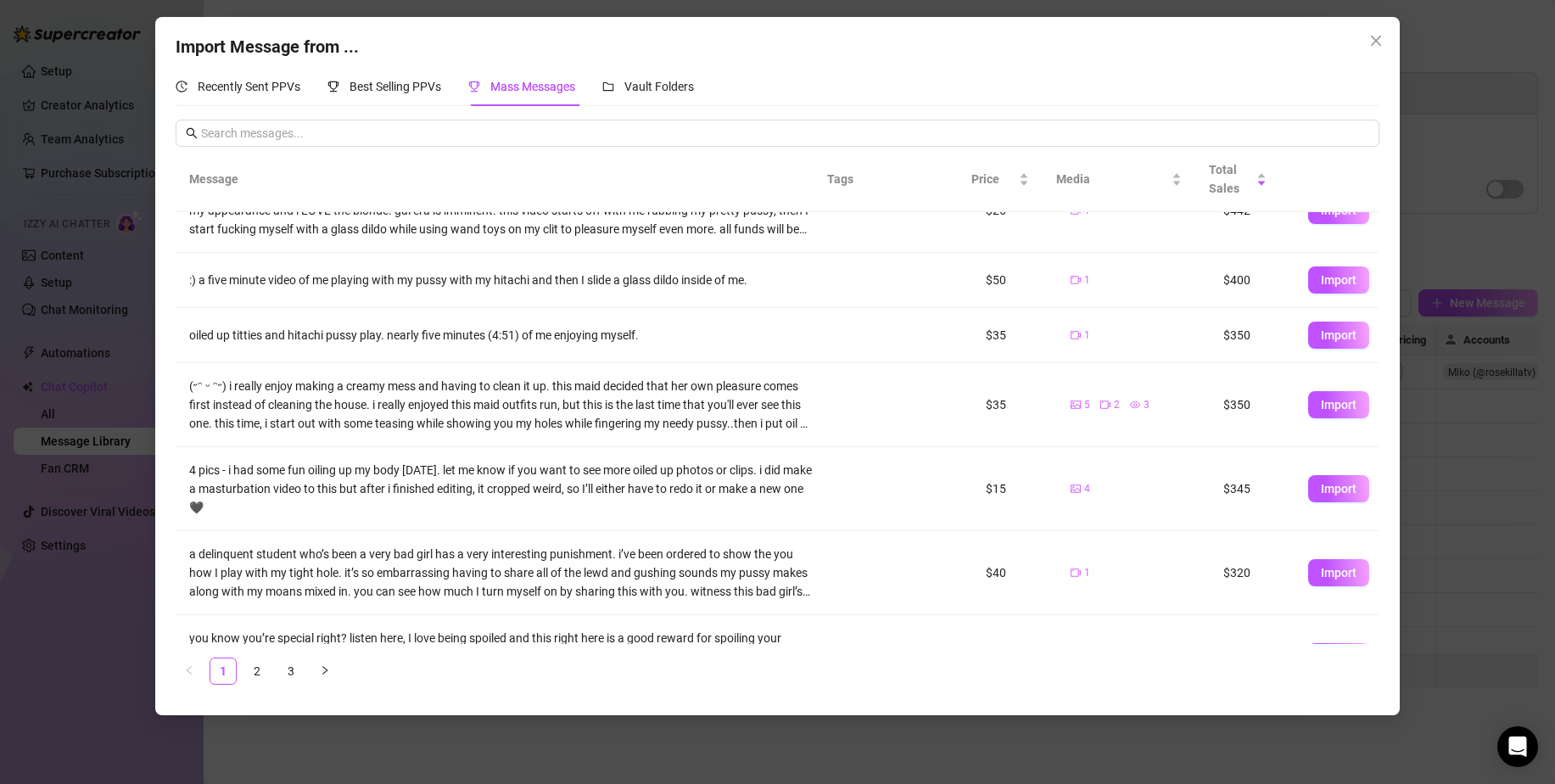
scroll to position [303, 0]
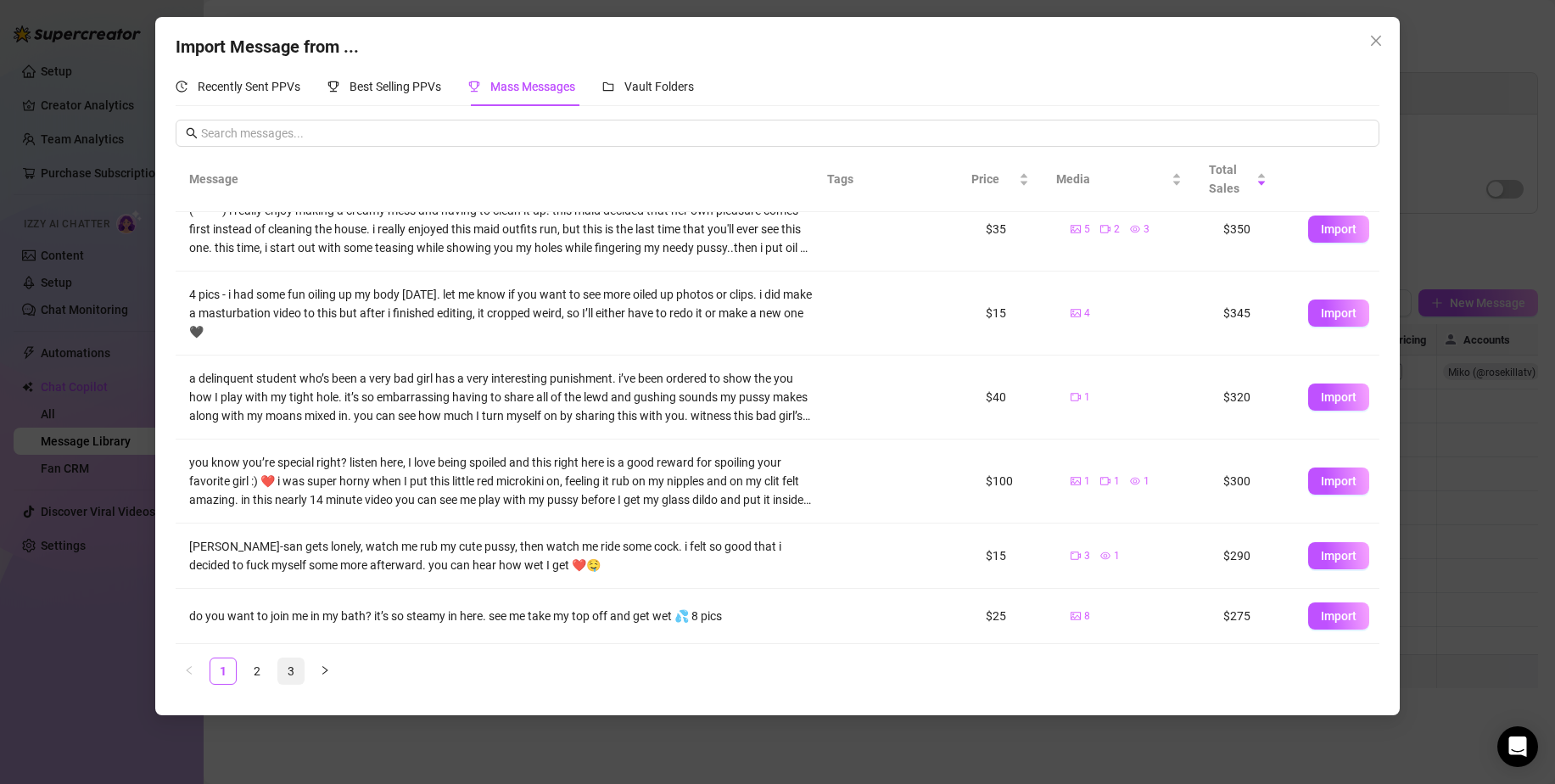
click at [287, 666] on link "3" at bounding box center [291, 671] width 26 height 26
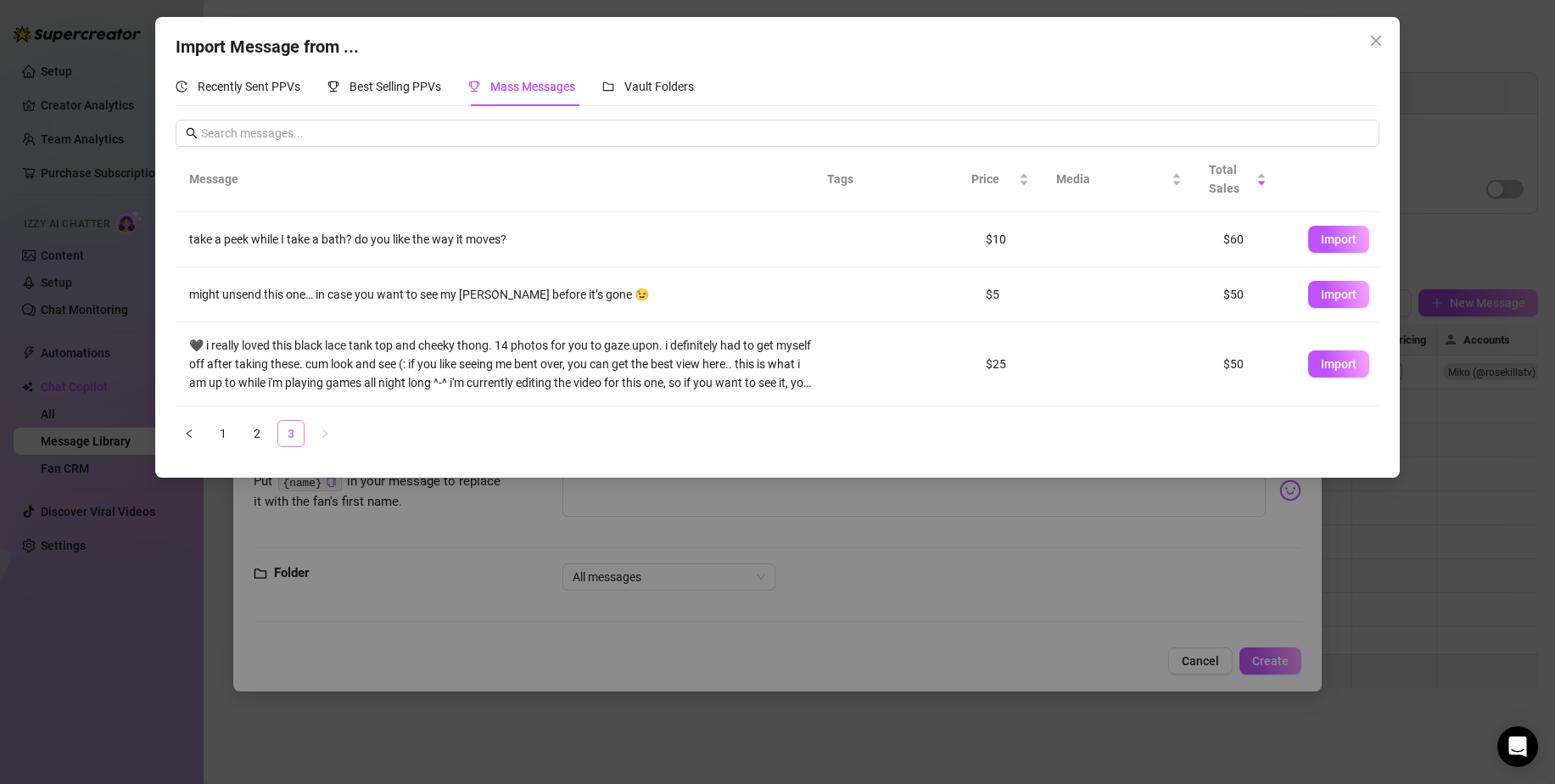
scroll to position [0, 0]
click at [257, 427] on link "2" at bounding box center [257, 433] width 26 height 26
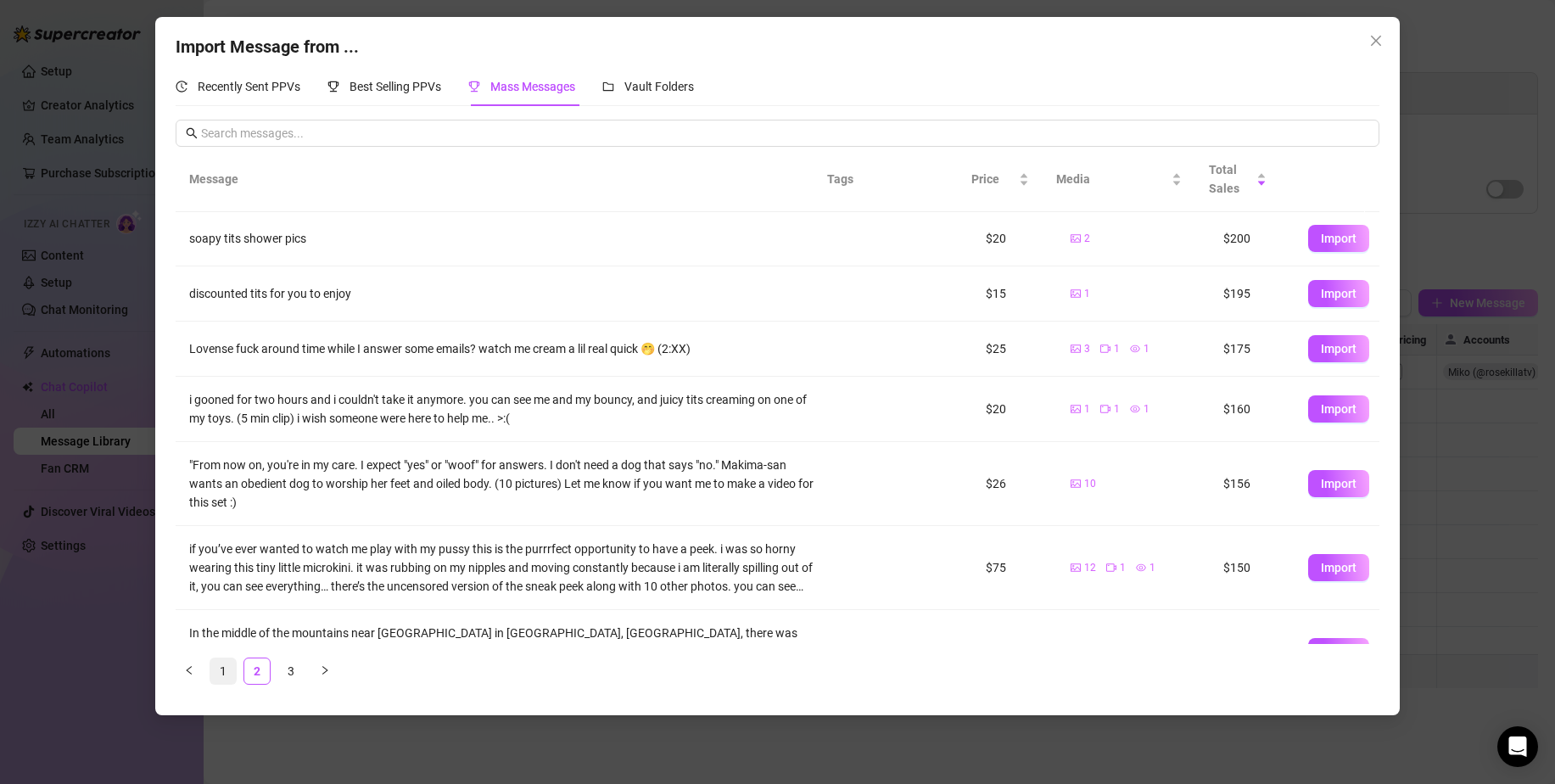
click at [230, 672] on link "1" at bounding box center [223, 671] width 26 height 26
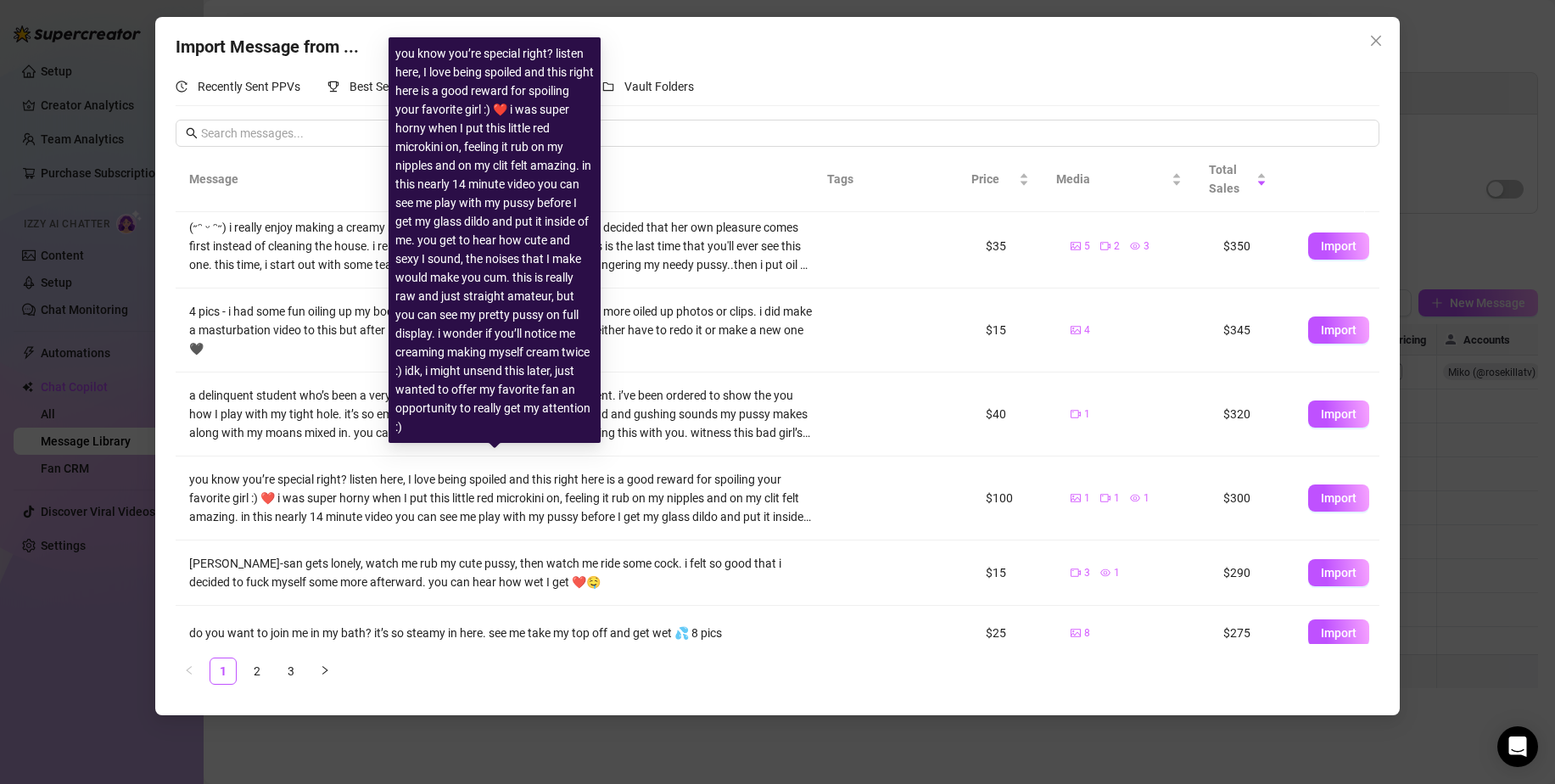
scroll to position [303, 0]
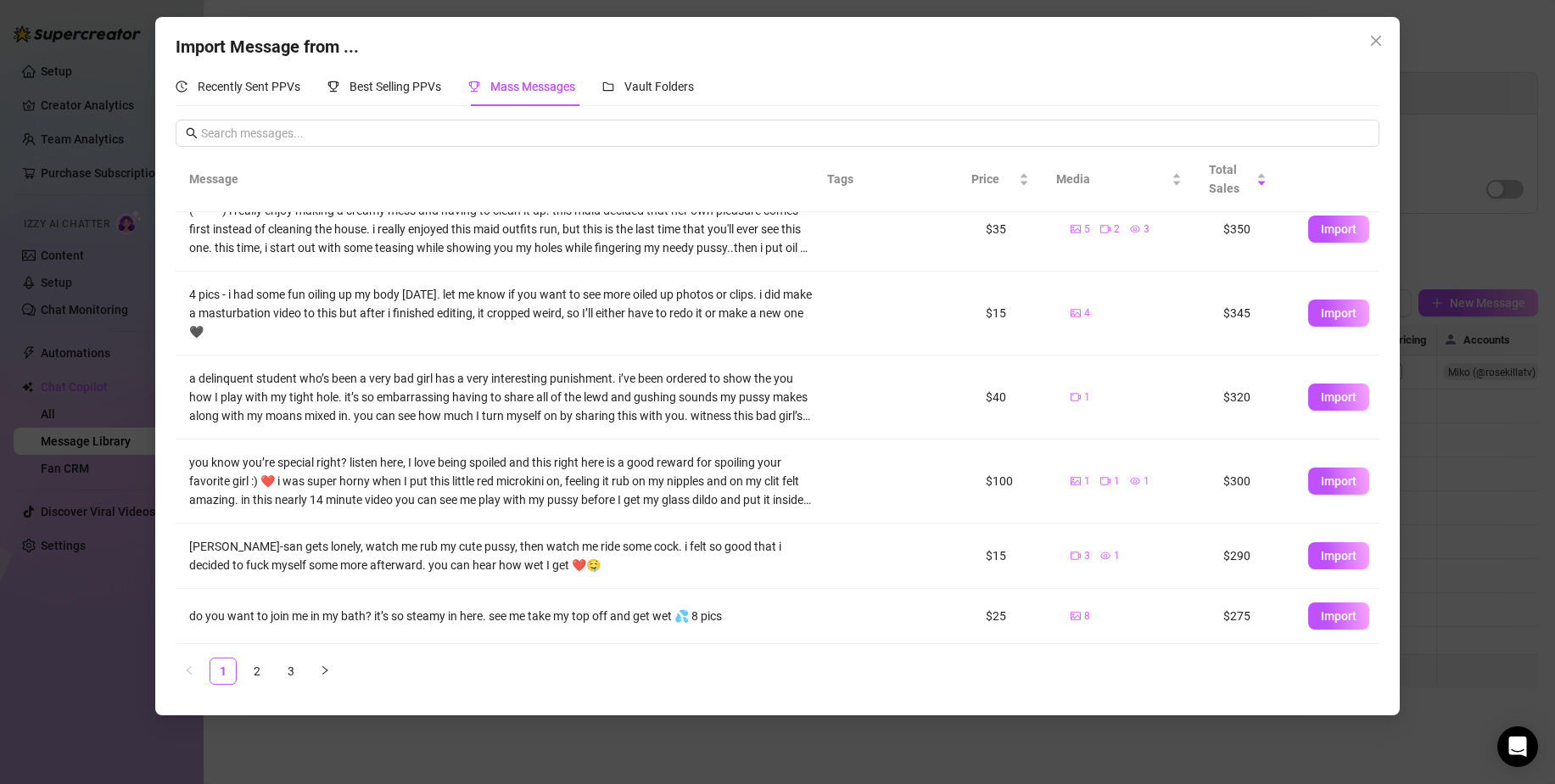
click at [102, 612] on div "Import Message from ... Recently Sent PPVs Best Selling PPVs Mass Messages Vaul…" at bounding box center [778, 392] width 1555 height 784
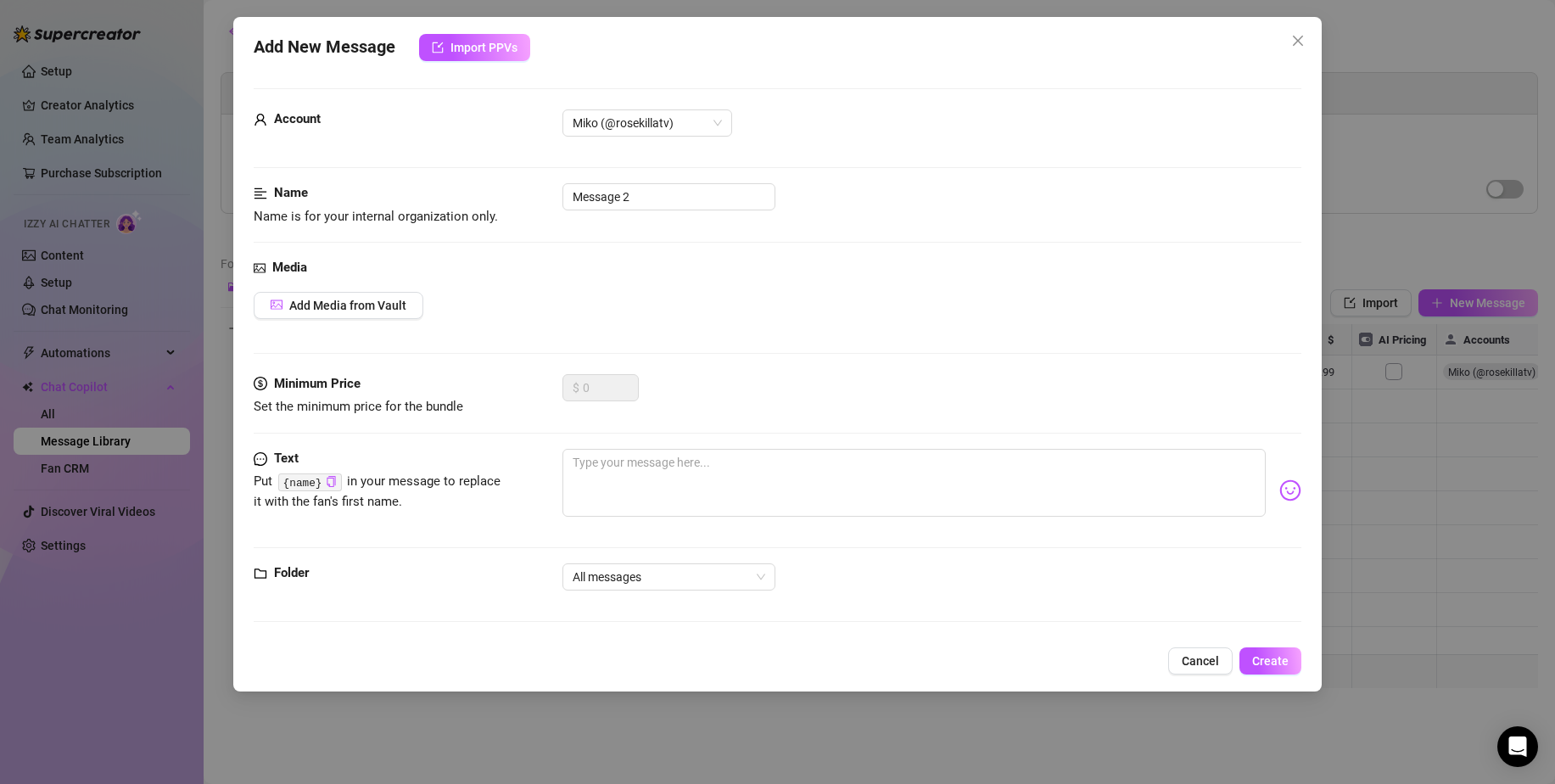
click at [111, 413] on div "Add New Message Import PPVs Account Miko (@rosekillatv) Name Name is for your i…" at bounding box center [778, 392] width 1555 height 784
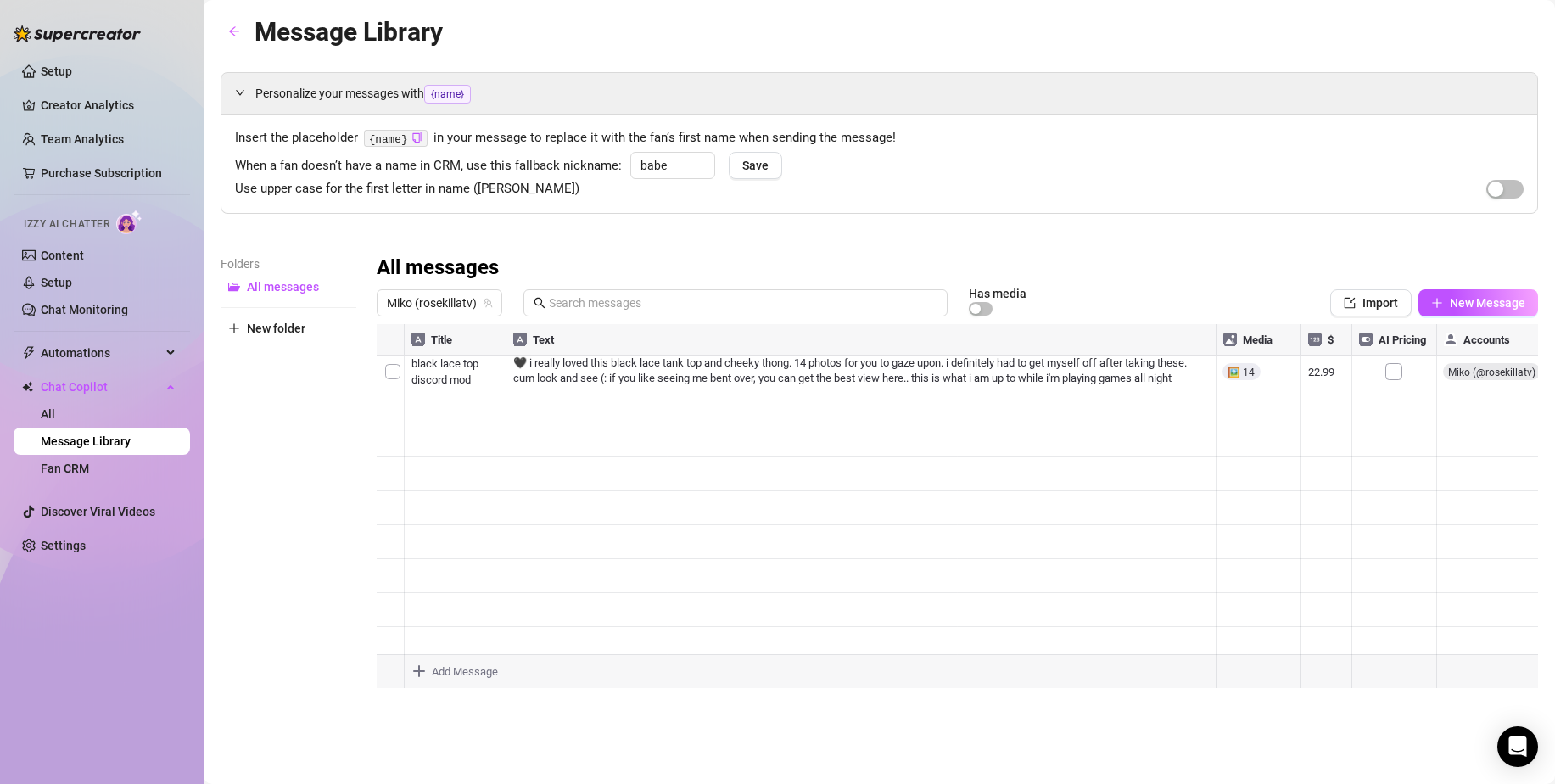
click at [55, 413] on link "All" at bounding box center [47, 414] width 15 height 14
